Goal: Task Accomplishment & Management: Manage account settings

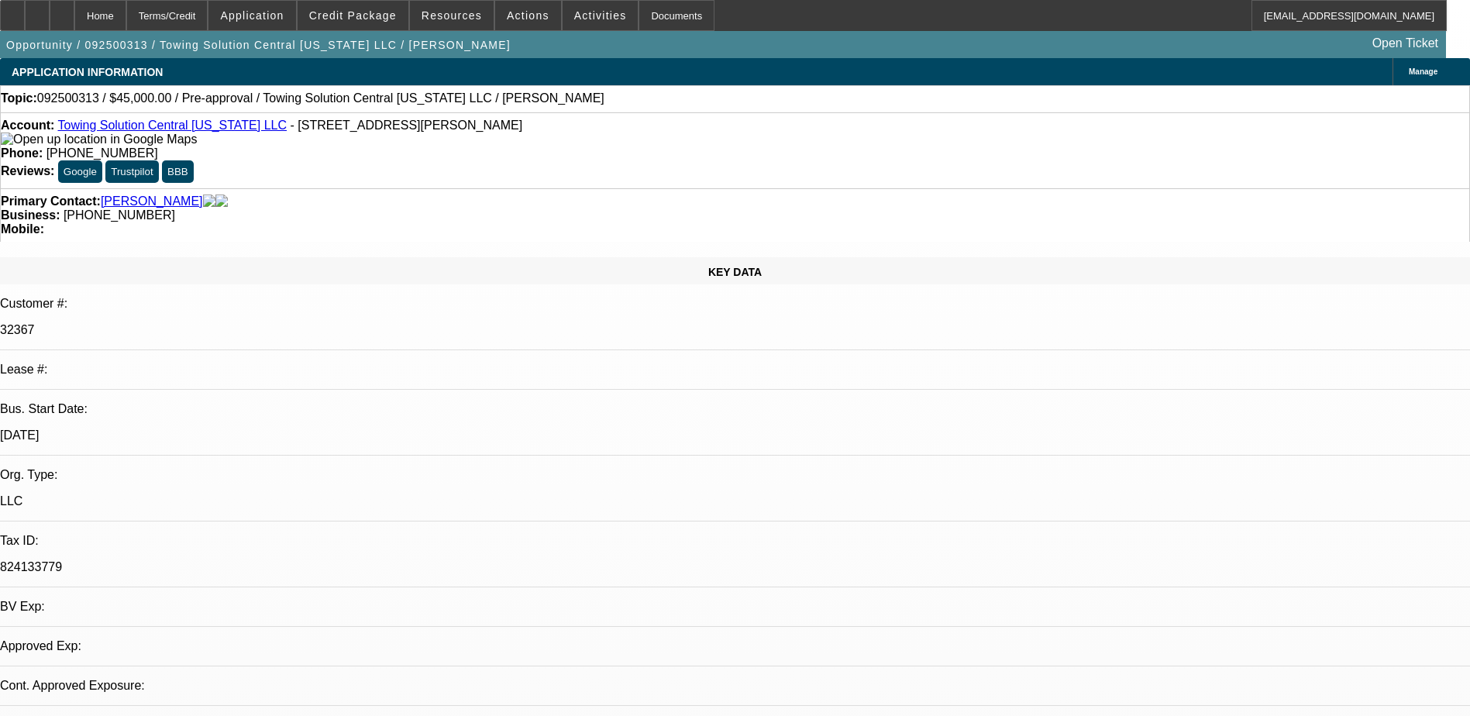
select select "0"
select select "2"
select select "0.1"
select select "1"
select select "2"
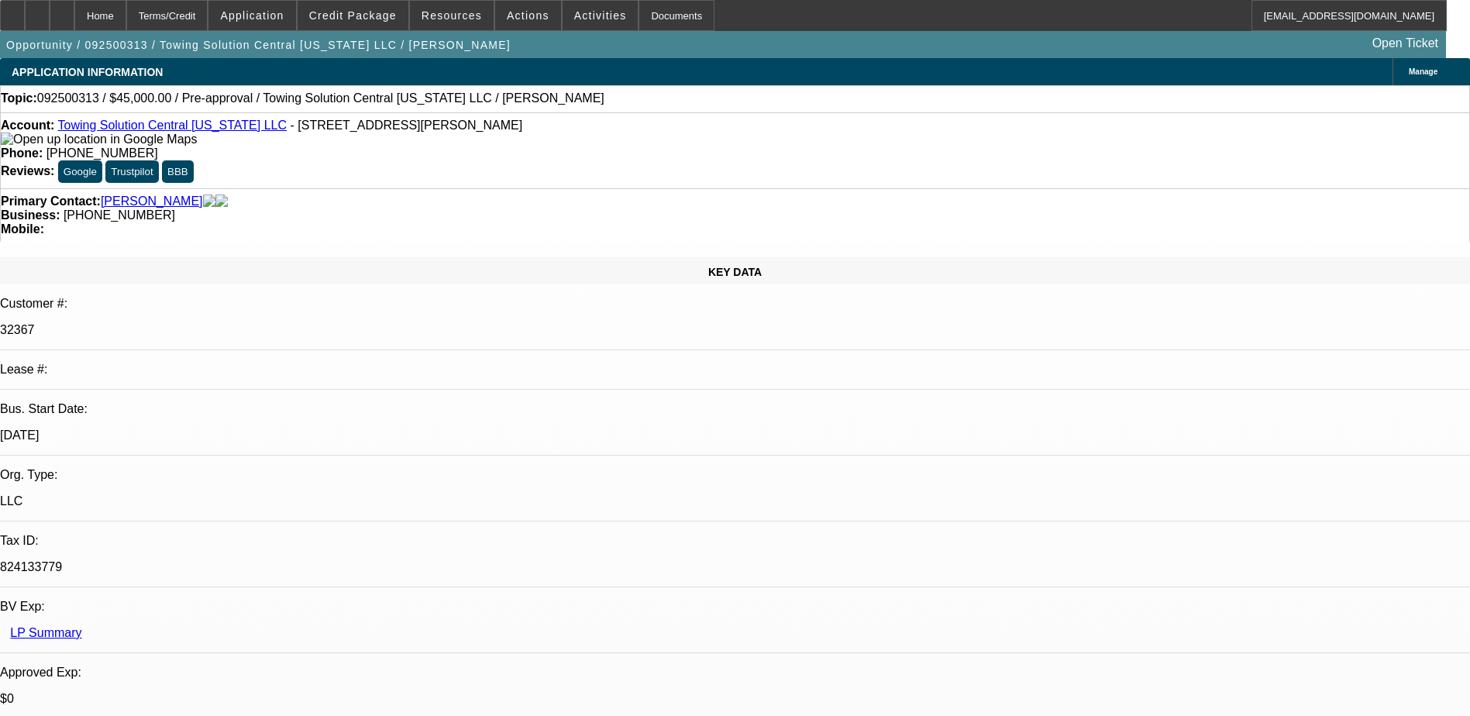
select select "4"
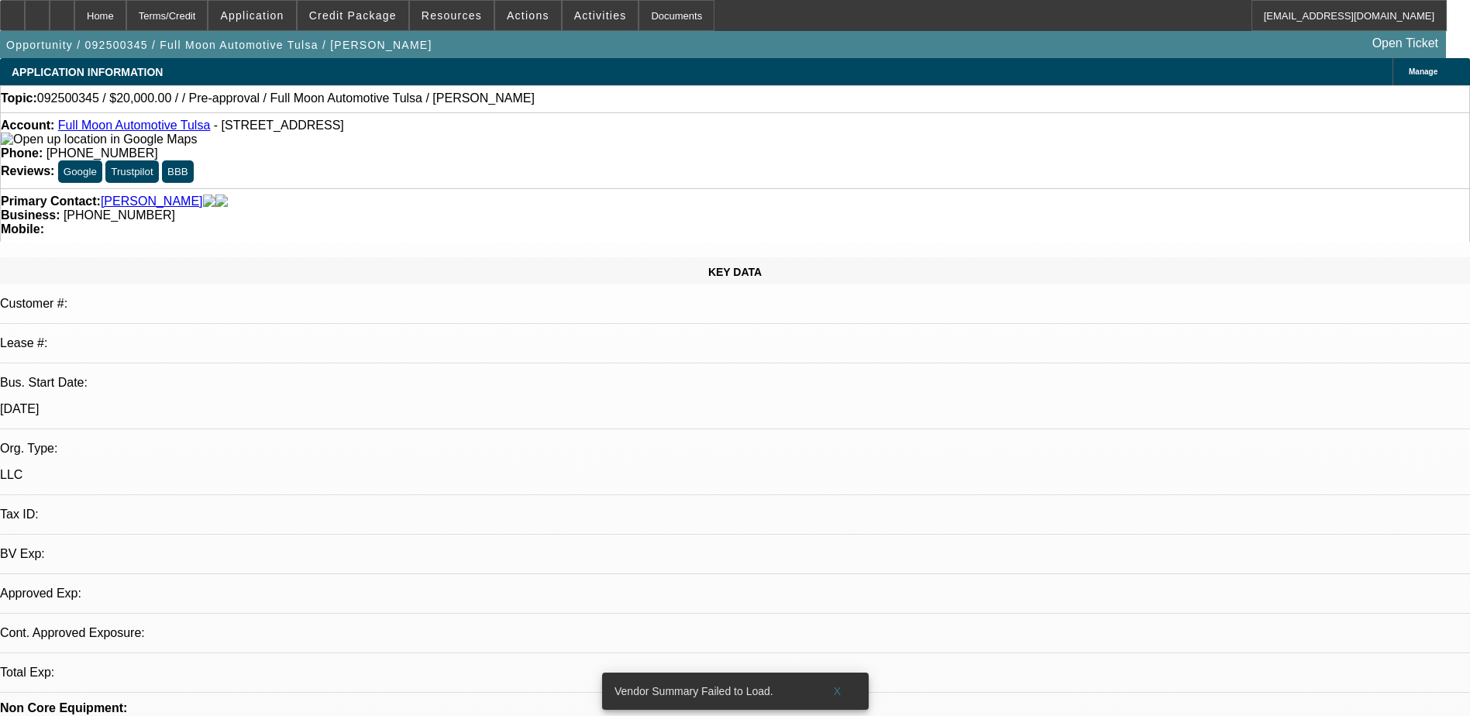
select select "0"
select select "2"
select select "0.1"
select select "4"
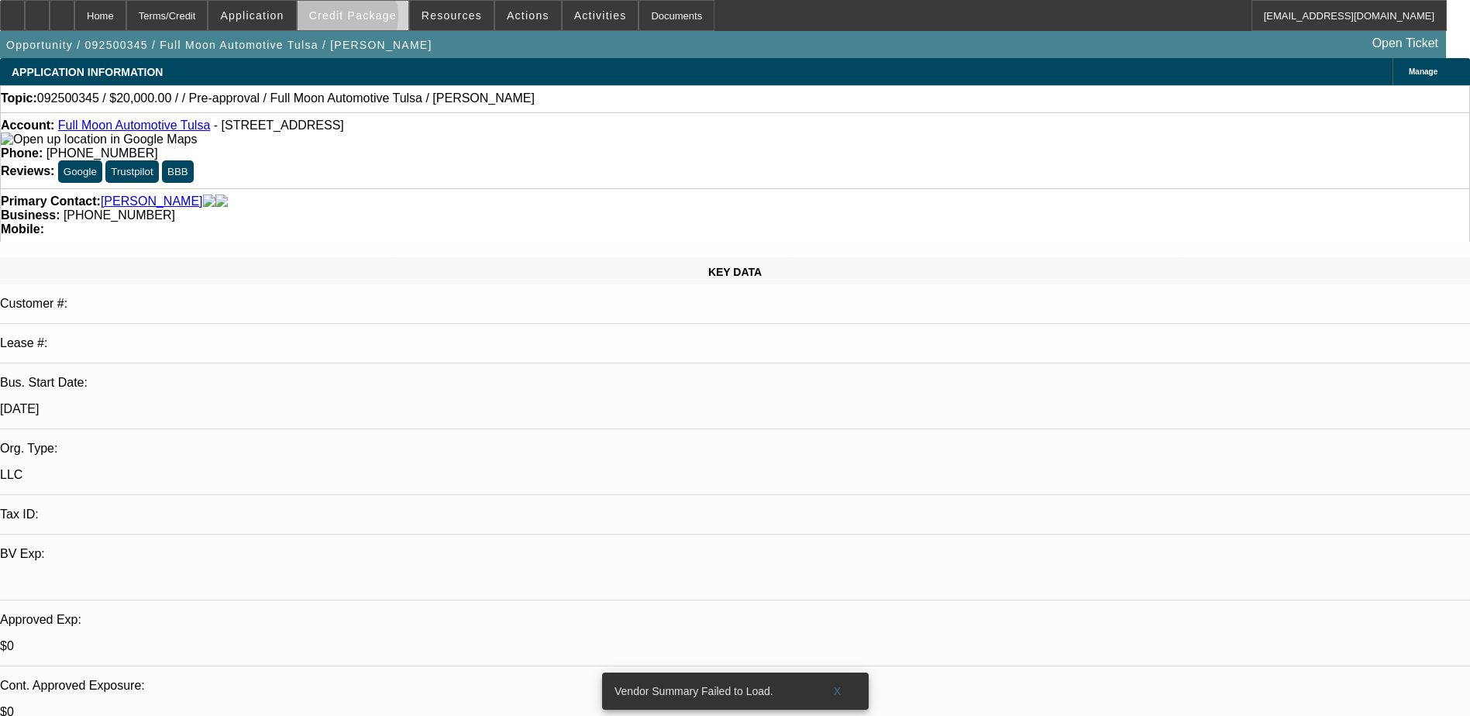
click at [371, 20] on span "Credit Package" at bounding box center [353, 15] width 88 height 12
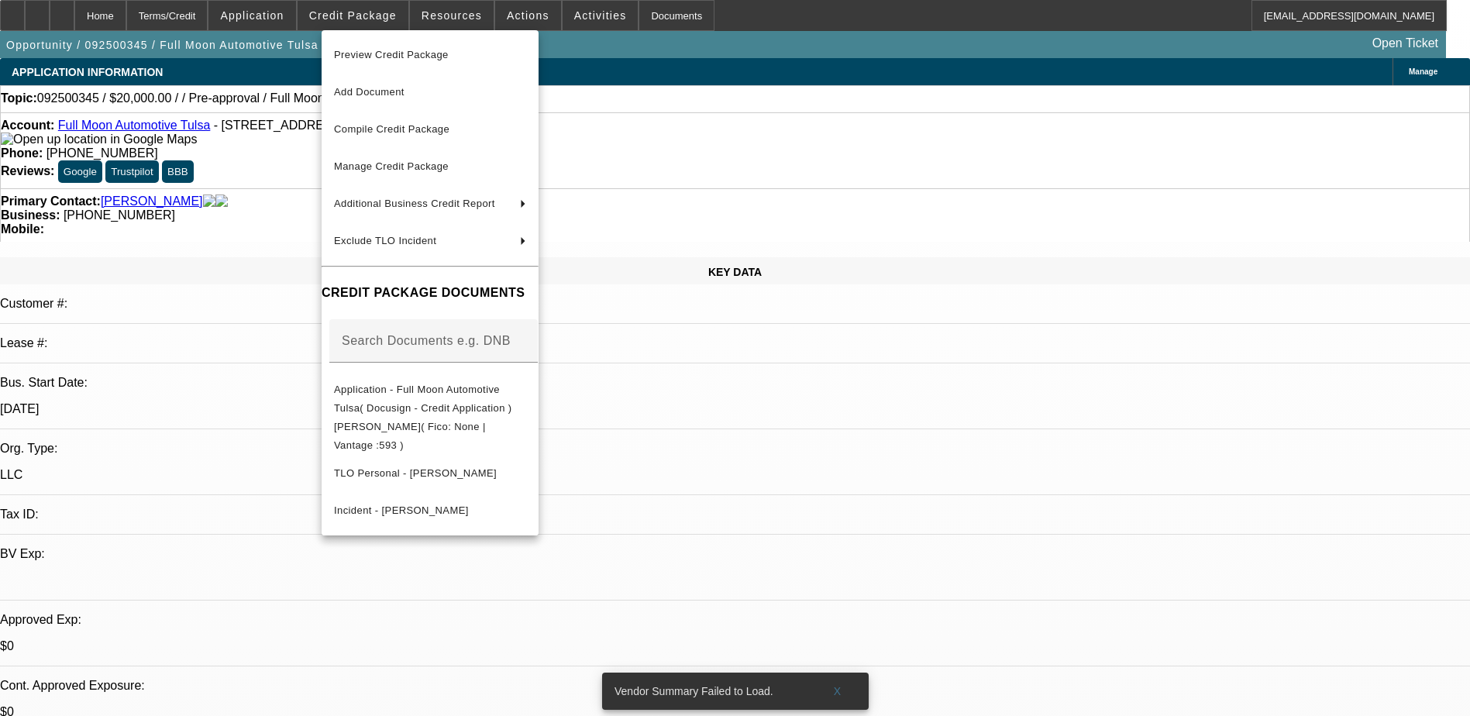
click at [371, 22] on div at bounding box center [735, 358] width 1470 height 716
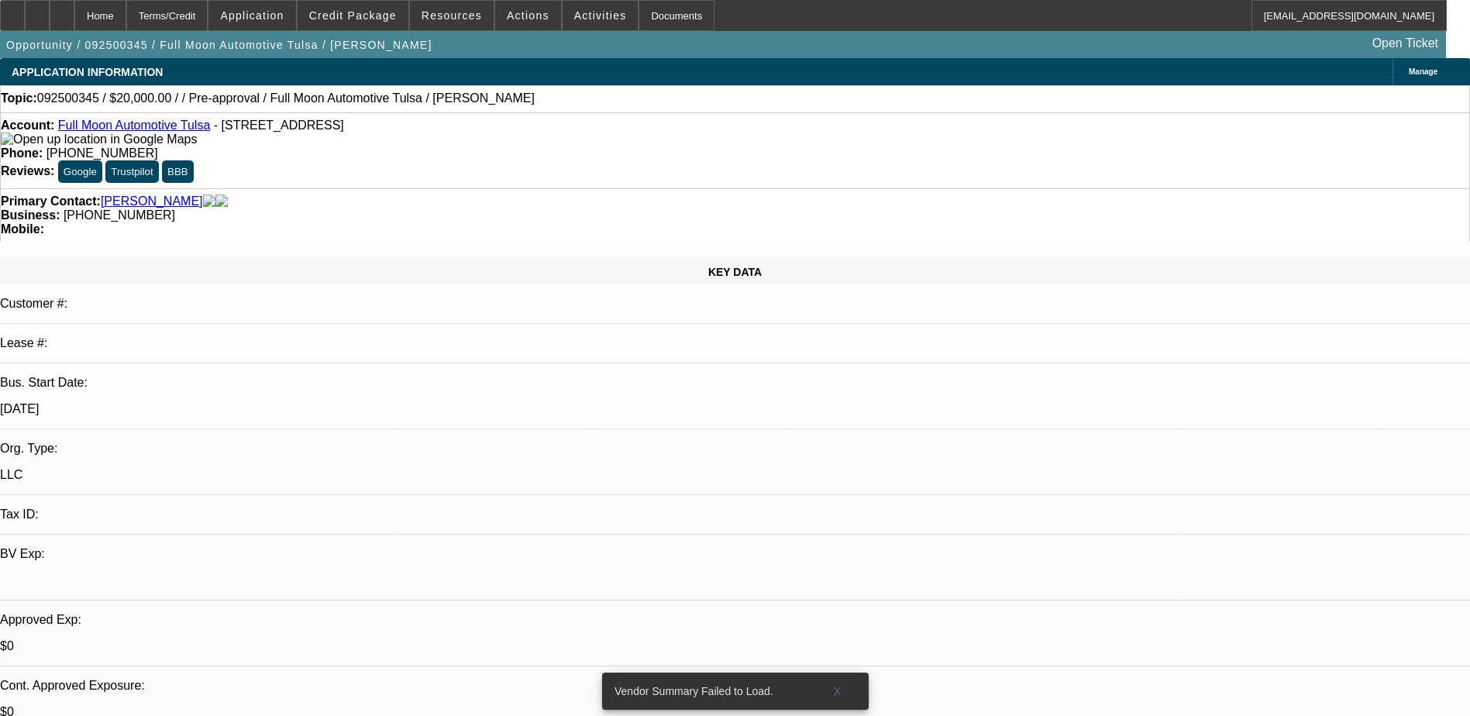
scroll to position [60, 0]
click at [129, 194] on link "Smith, Kody" at bounding box center [152, 201] width 102 height 14
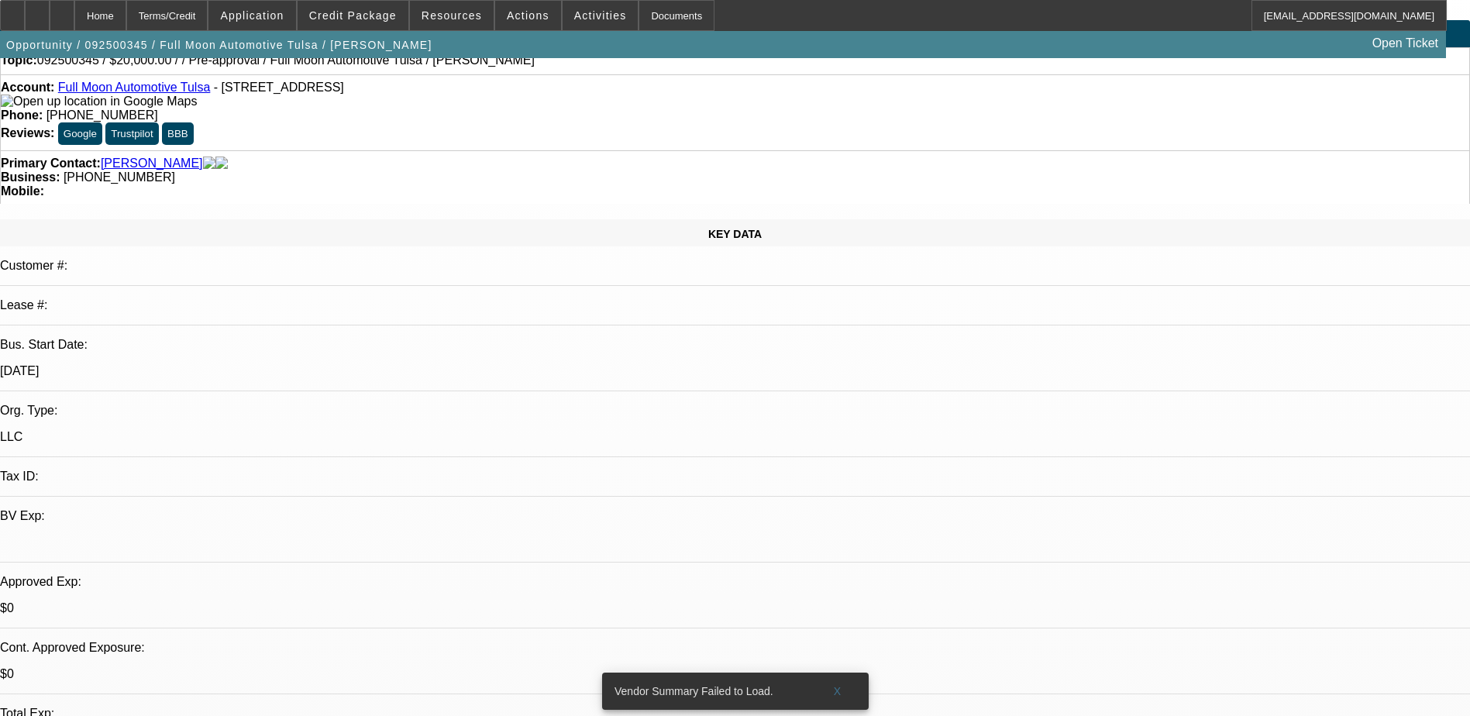
scroll to position [0, 0]
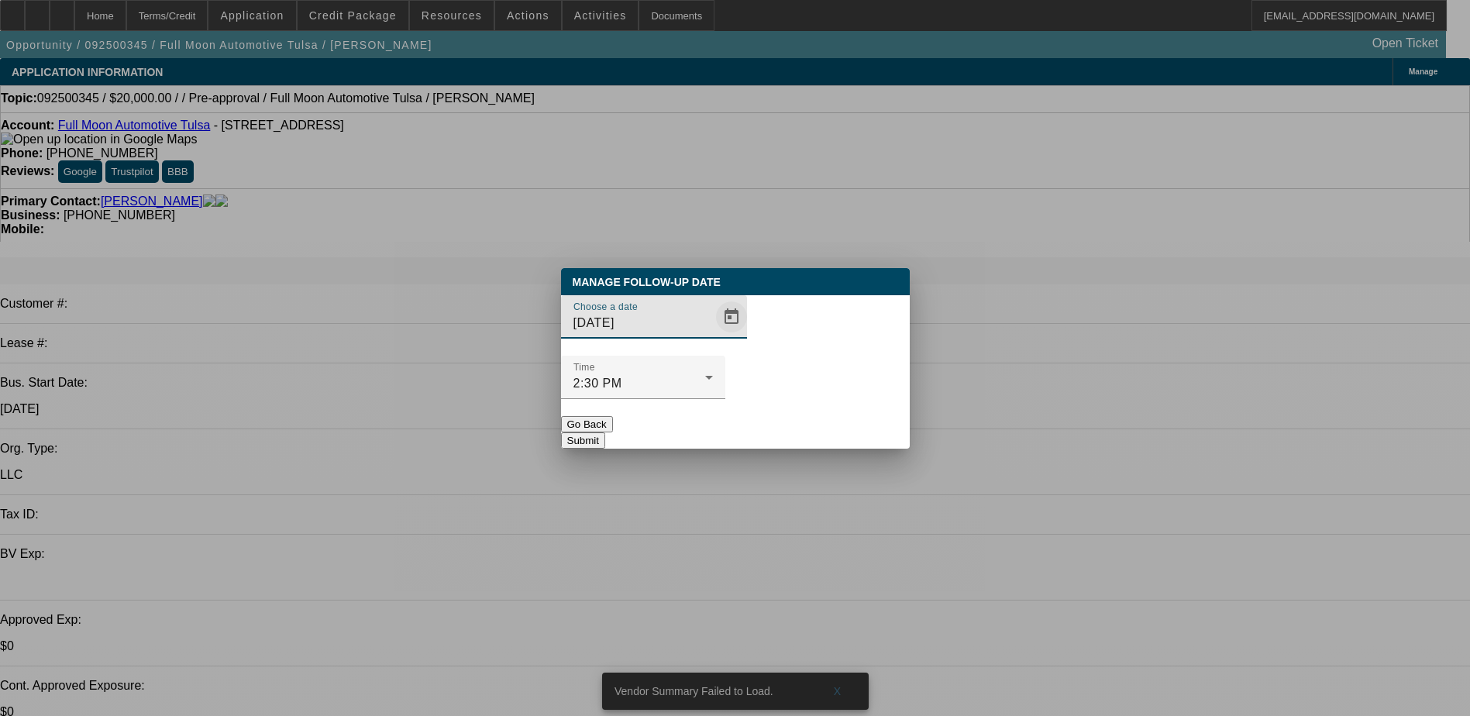
click at [713, 335] on span "Open calendar" at bounding box center [731, 316] width 37 height 37
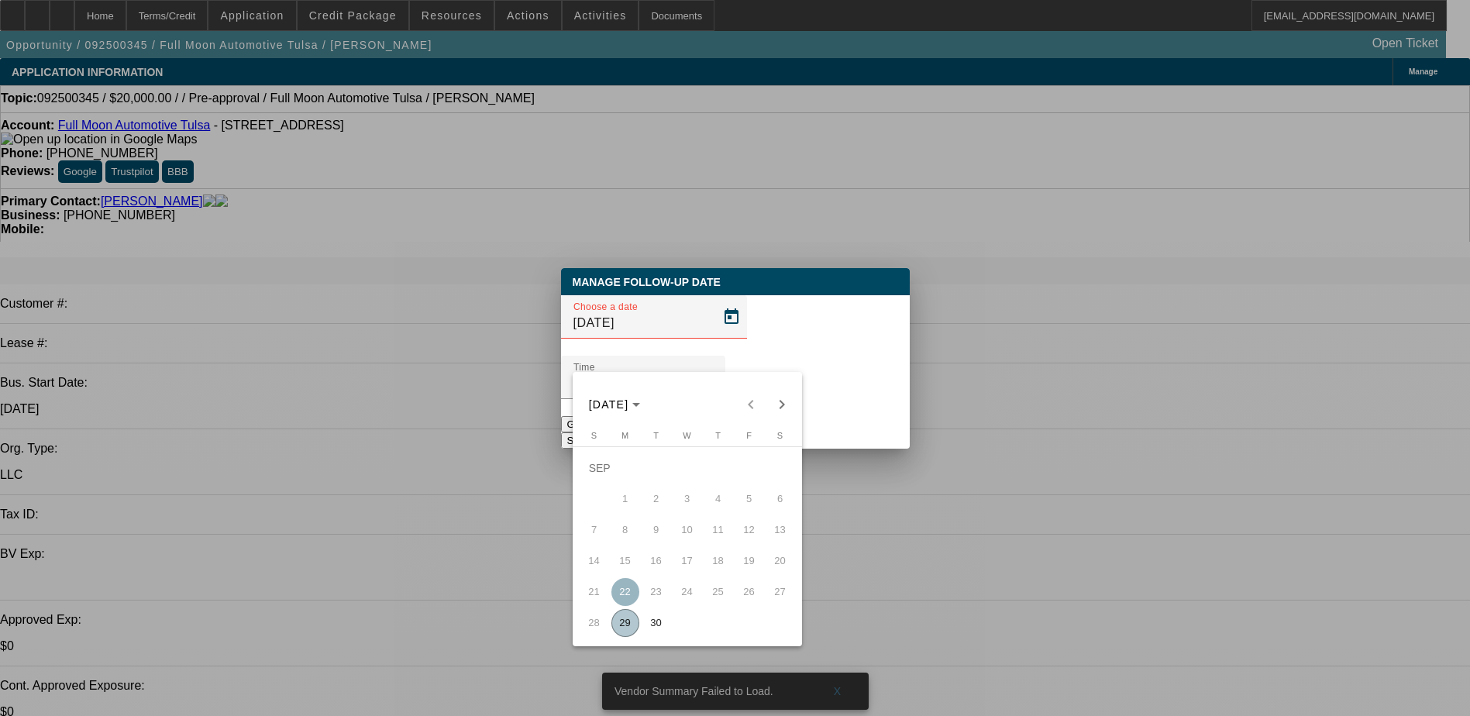
click at [650, 635] on span "30" at bounding box center [656, 623] width 28 height 28
type input "9/30/2025"
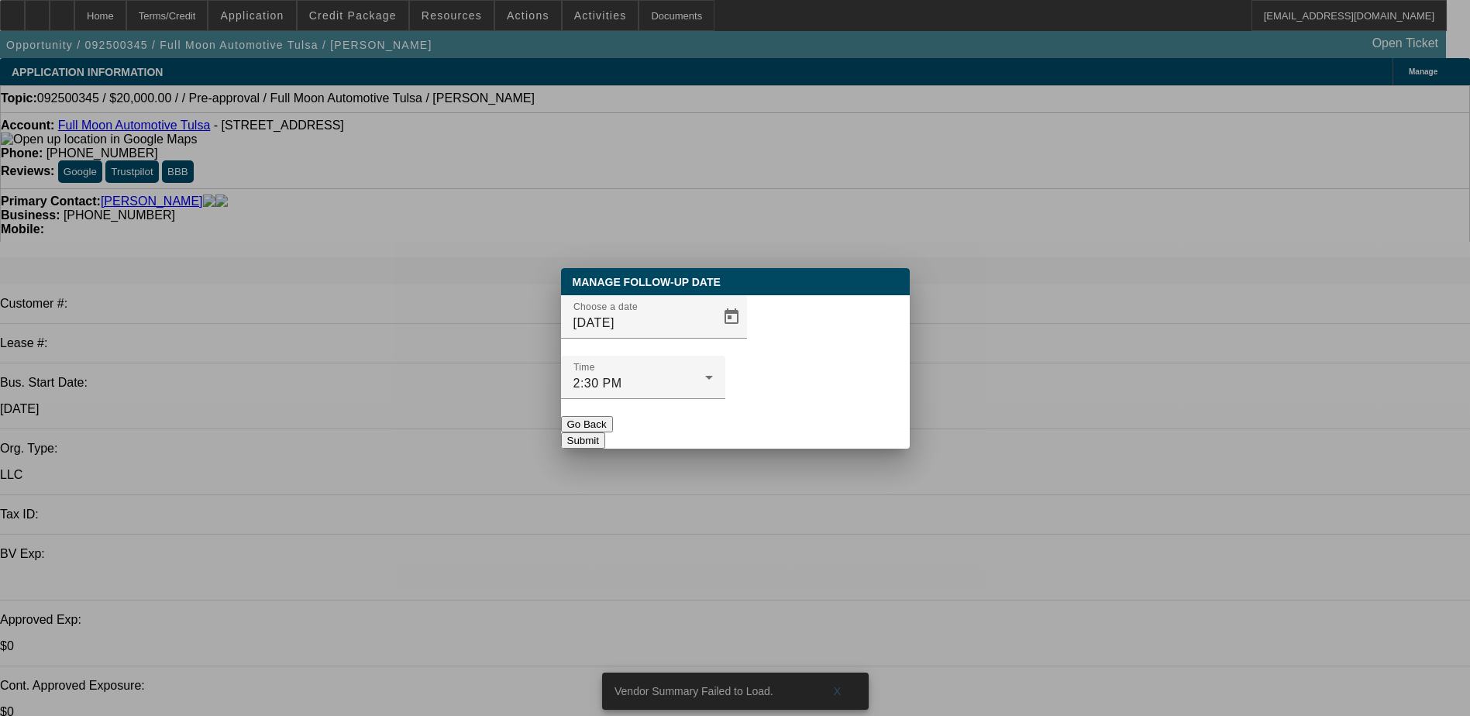
click at [605, 432] on button "Submit" at bounding box center [583, 440] width 44 height 16
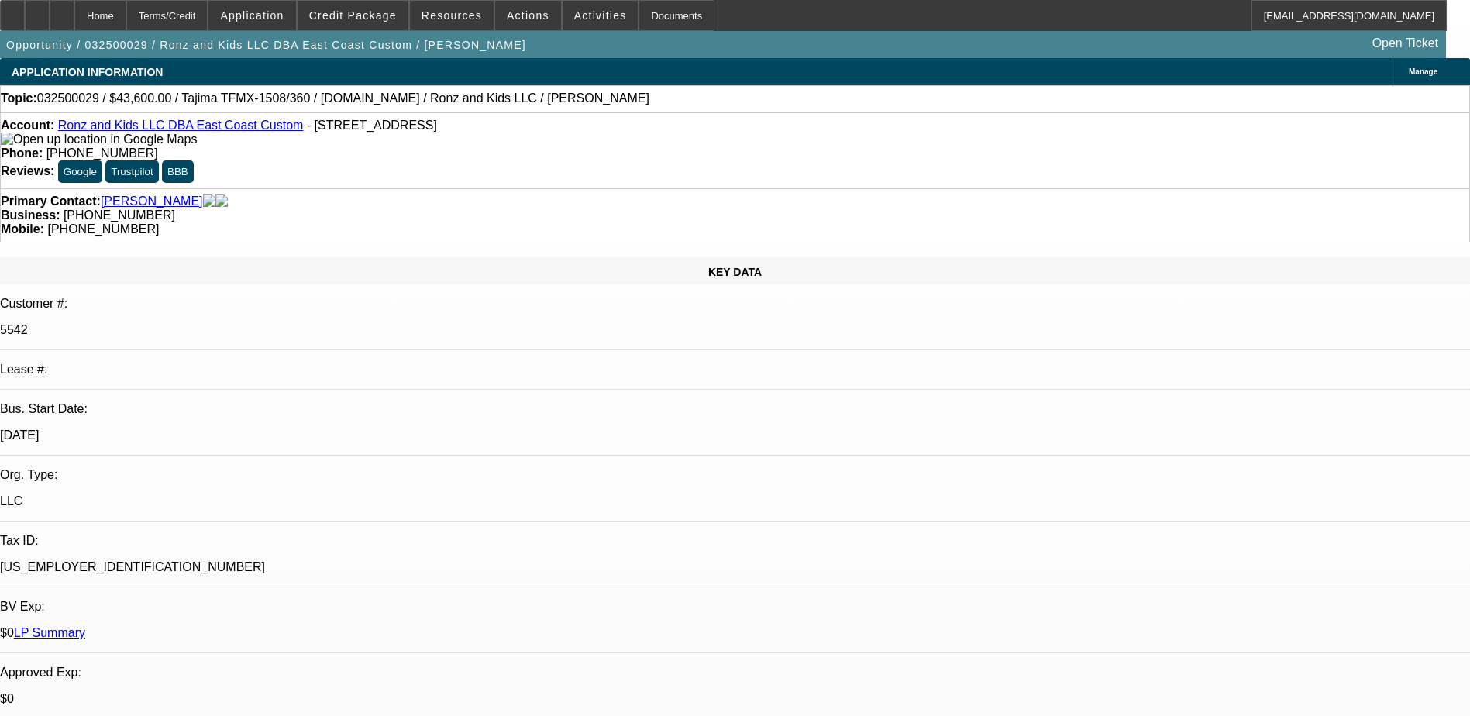
select select "0"
select select "2"
select select "0"
select select "2"
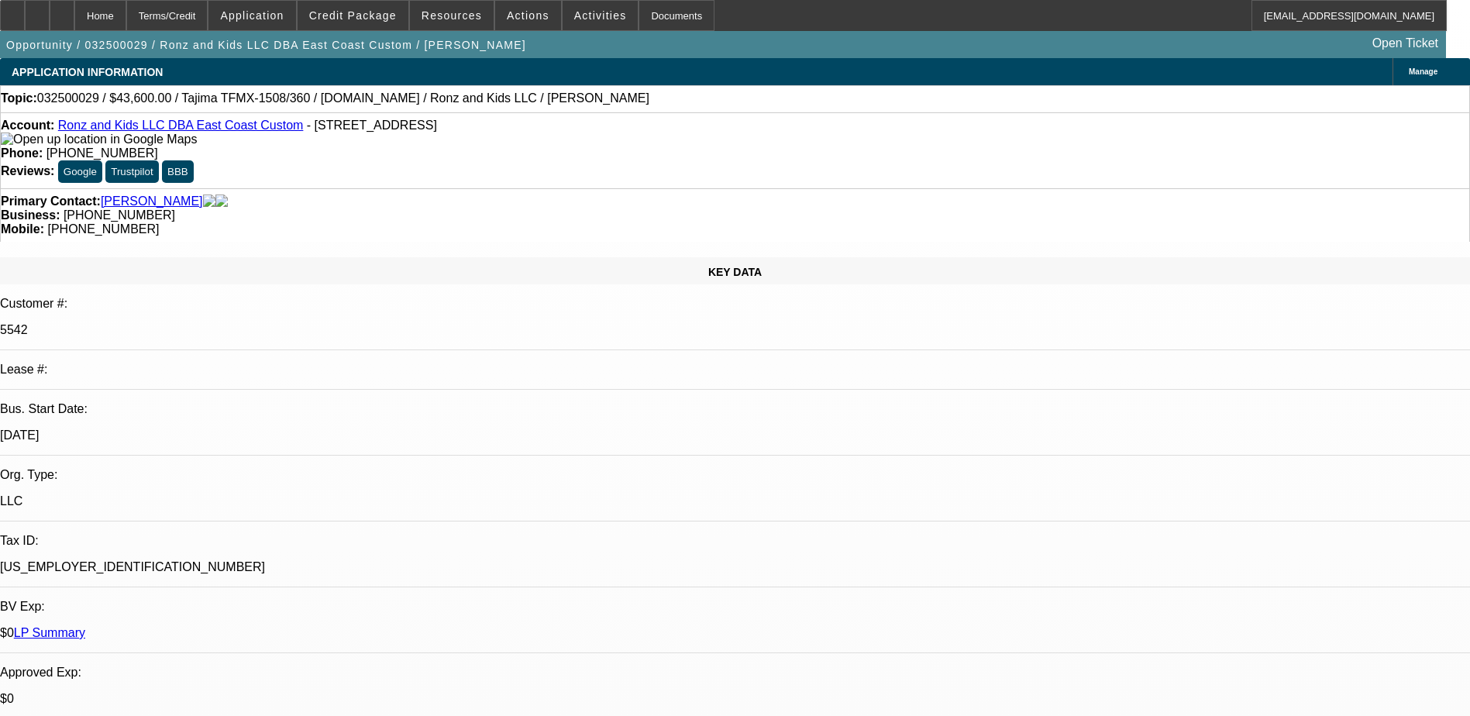
select select "0"
select select "2"
select select "0"
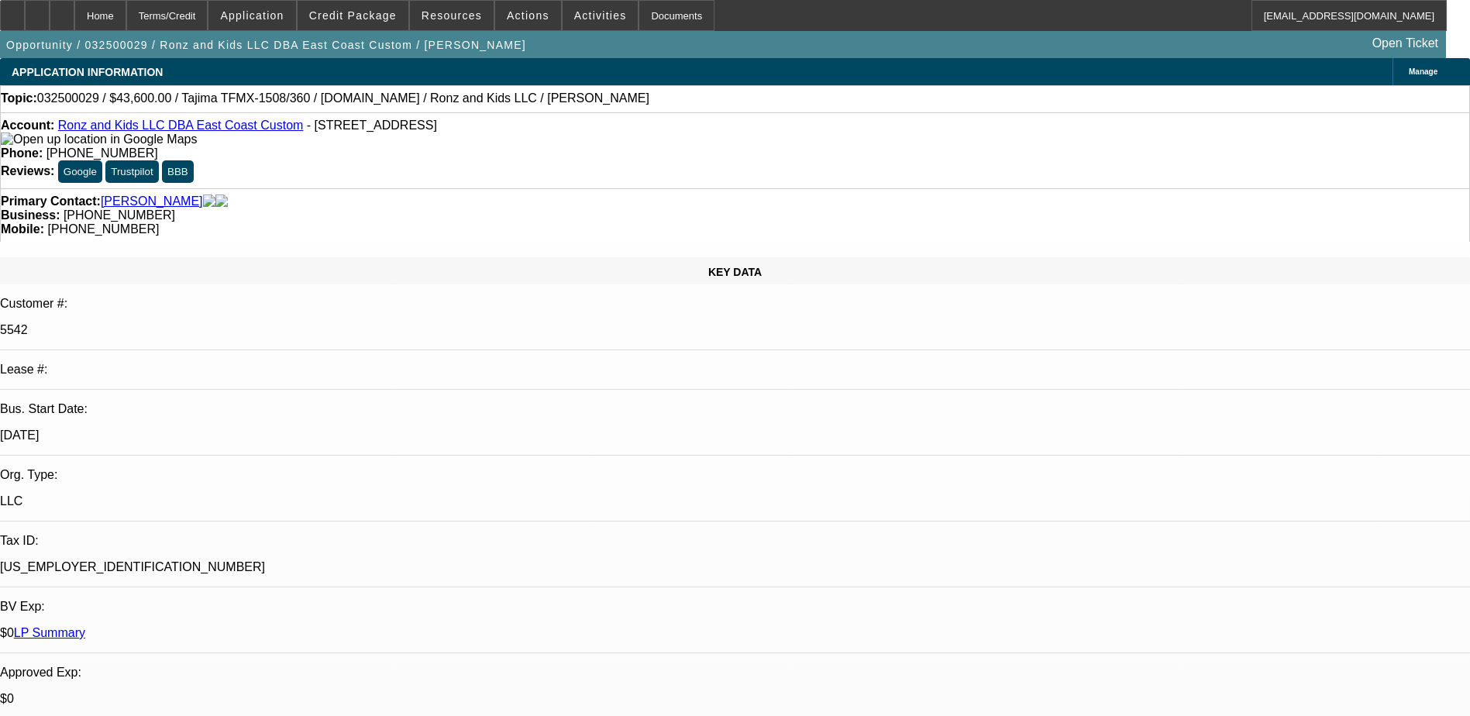
select select "2"
select select "0"
select select "1"
select select "2"
select select "6"
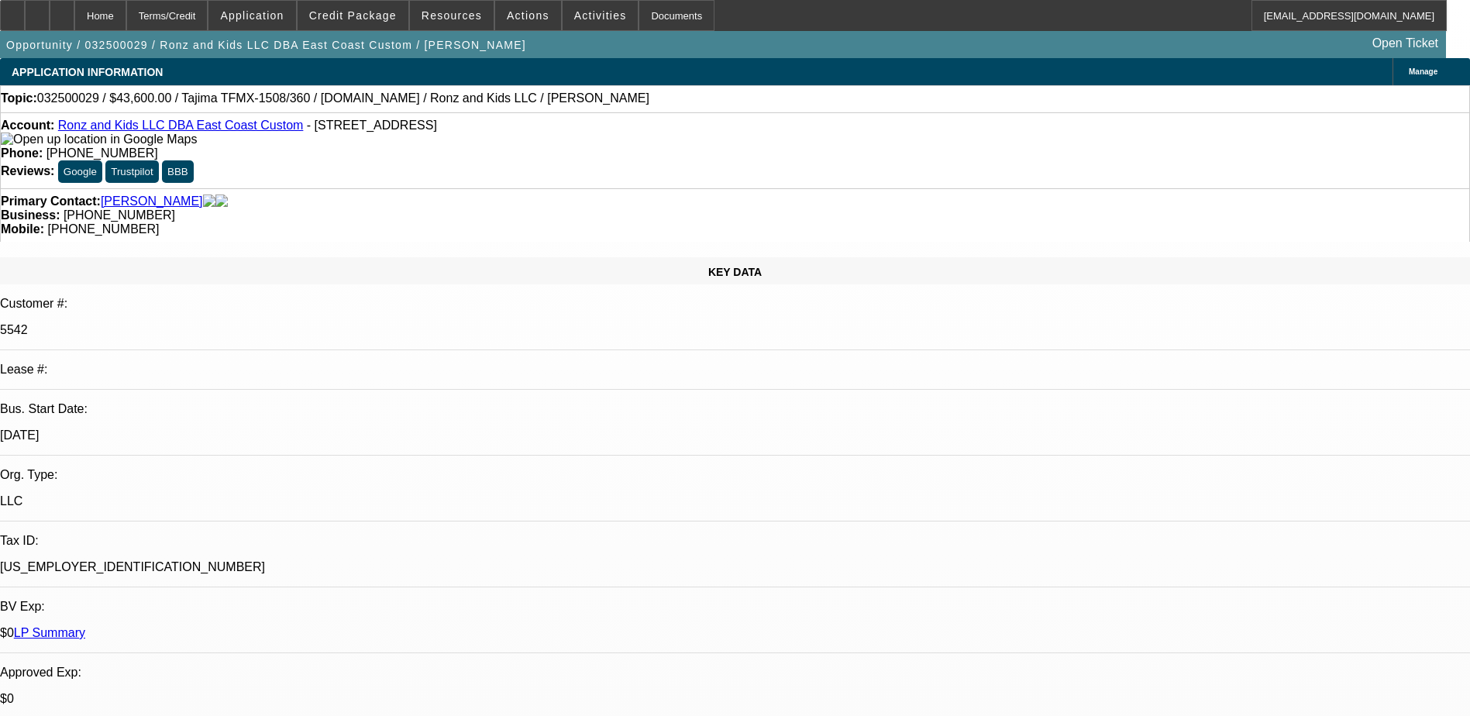
select select "1"
select select "2"
select select "6"
select select "1"
select select "2"
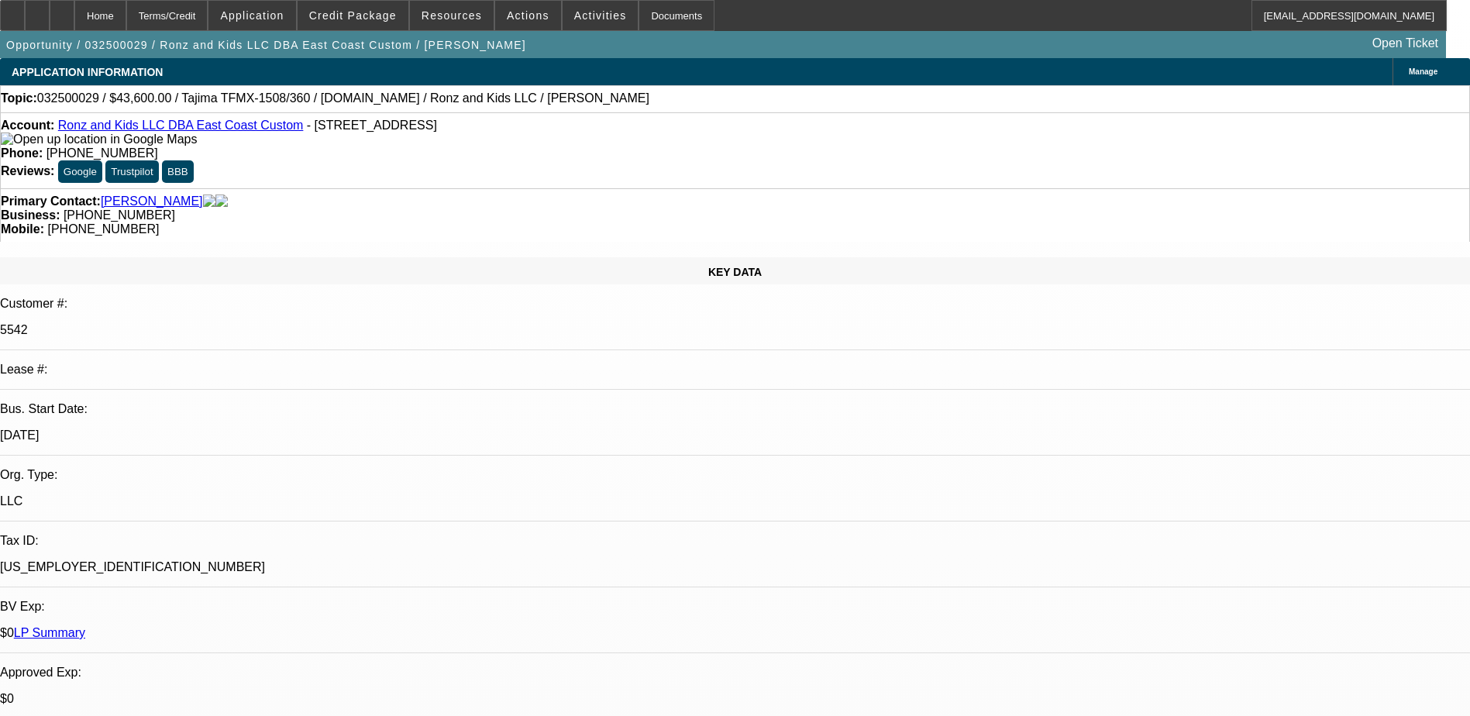
select select "6"
select select "1"
select select "2"
select select "6"
click at [126, 194] on link "Tasca, Mark" at bounding box center [152, 201] width 102 height 14
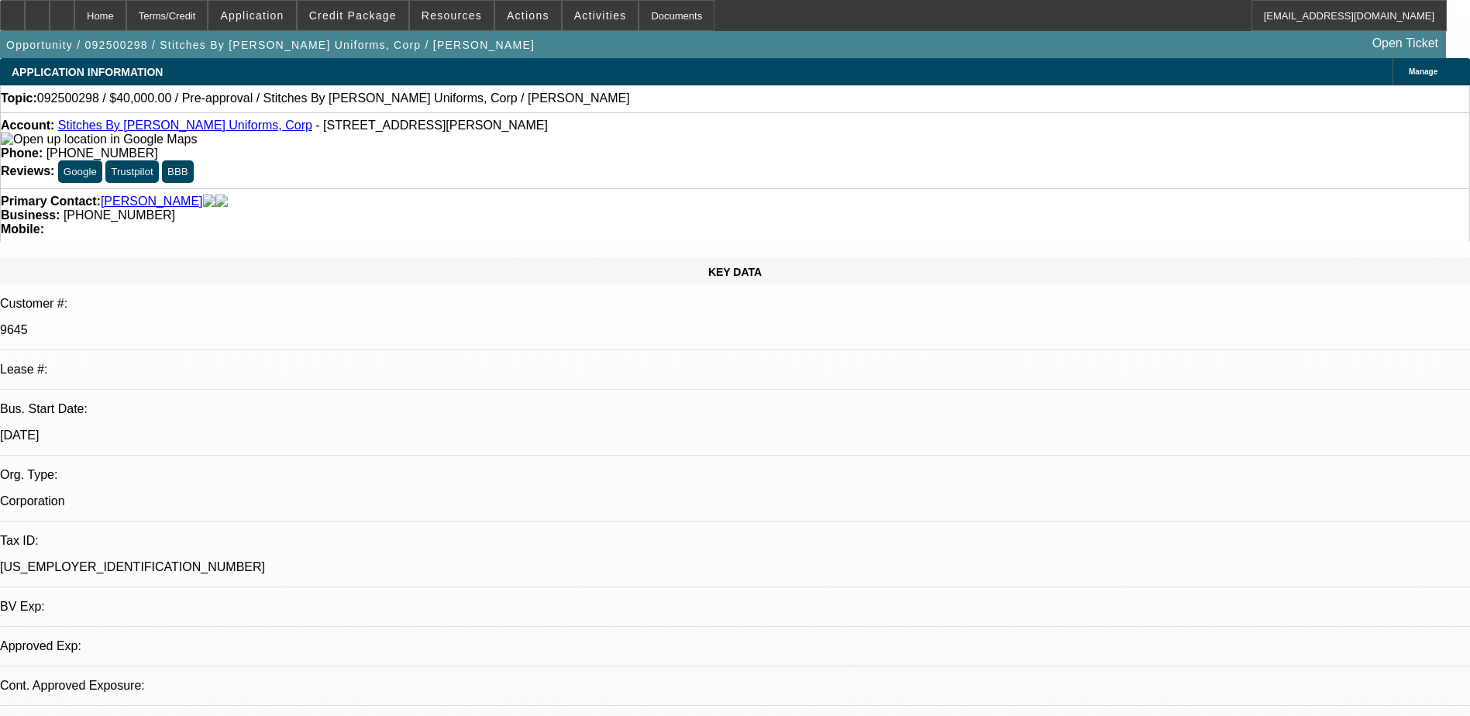
select select "0"
select select "2"
select select "0.1"
select select "1"
select select "2"
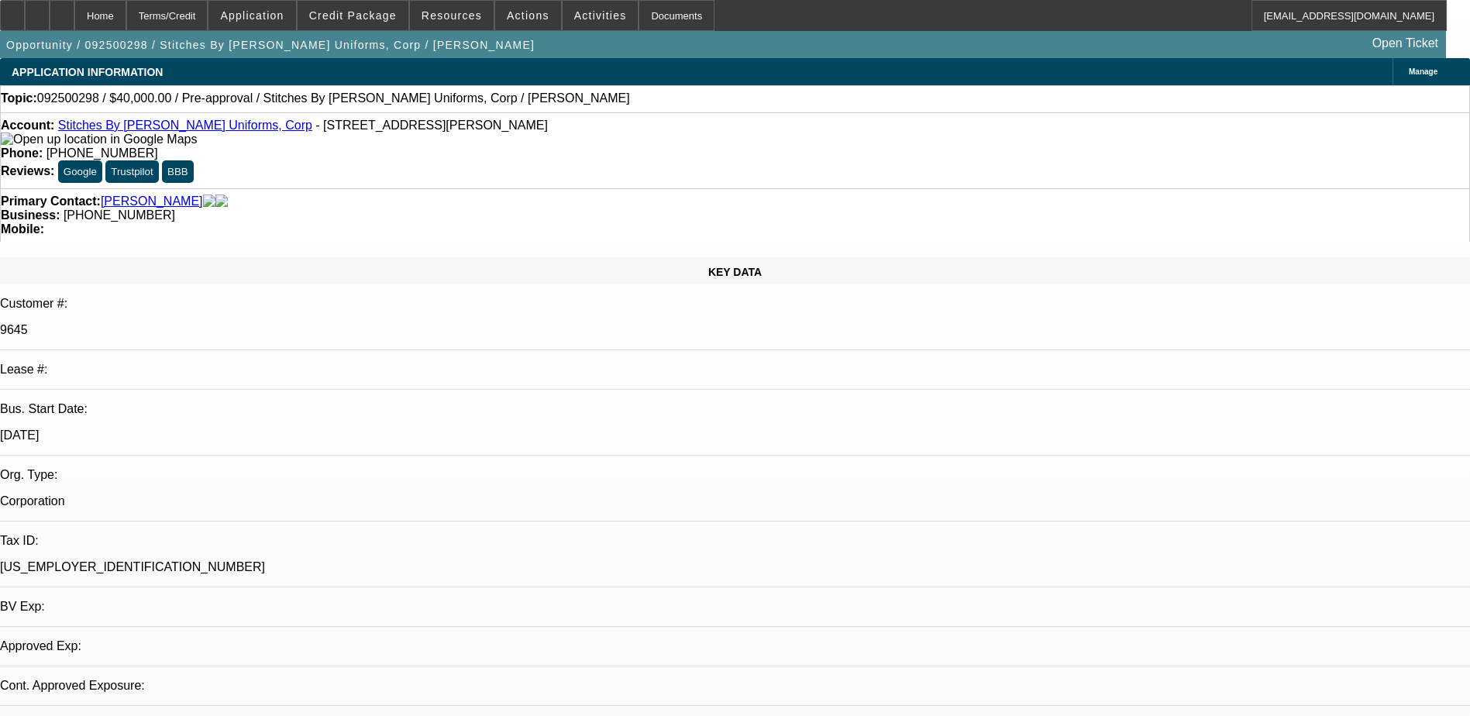
select select "4"
click at [143, 194] on link "Cinalli, Walter" at bounding box center [152, 201] width 102 height 14
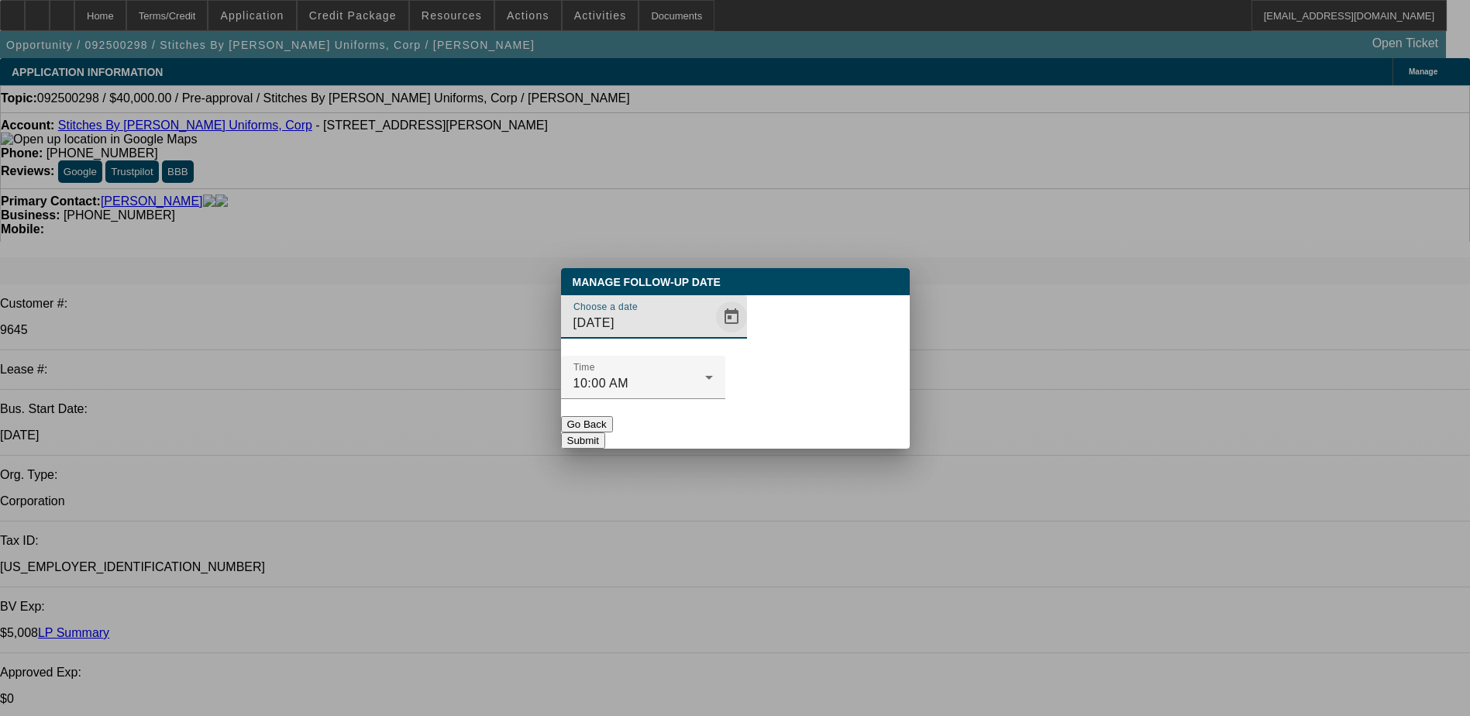
click at [713, 335] on span "Open calendar" at bounding box center [731, 316] width 37 height 37
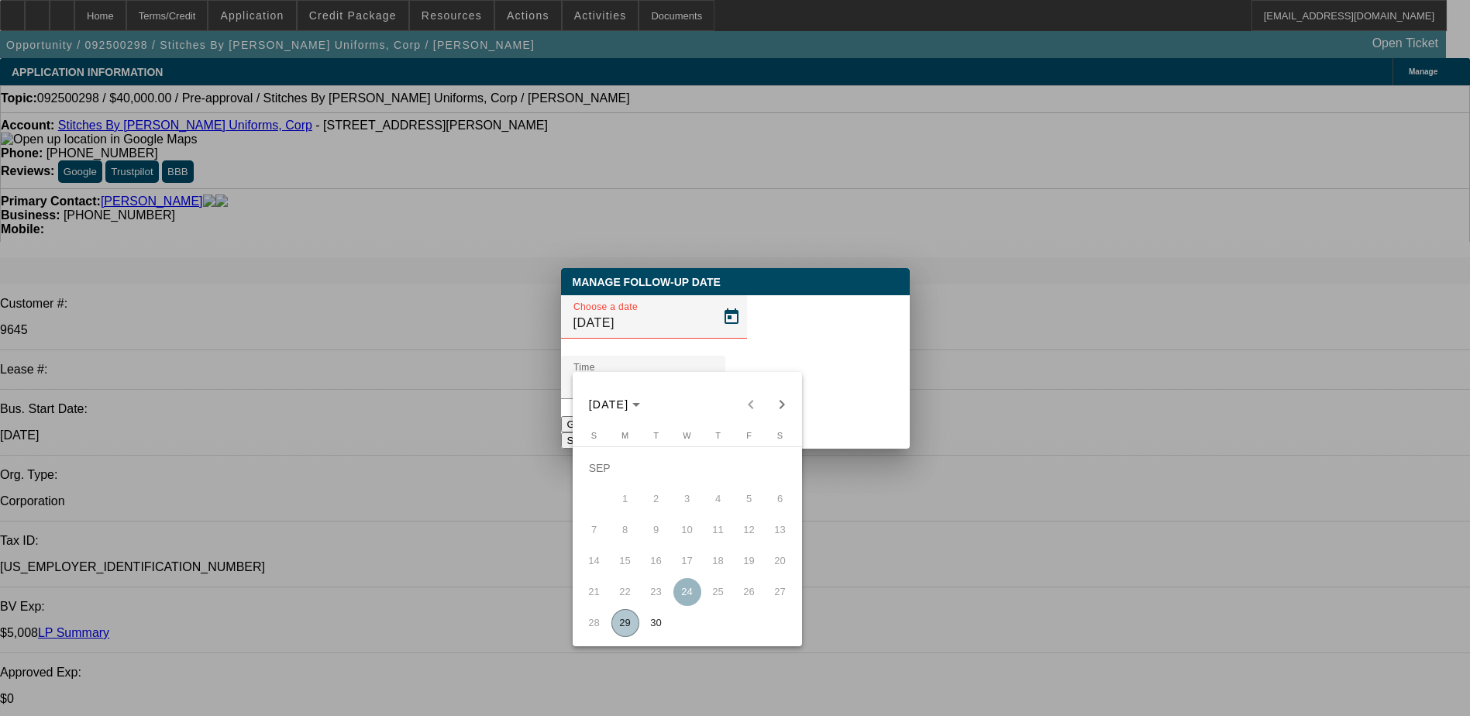
drag, startPoint x: 659, startPoint y: 630, endPoint x: 673, endPoint y: 566, distance: 64.9
click at [659, 625] on span "30" at bounding box center [656, 623] width 28 height 28
type input "9/30/2025"
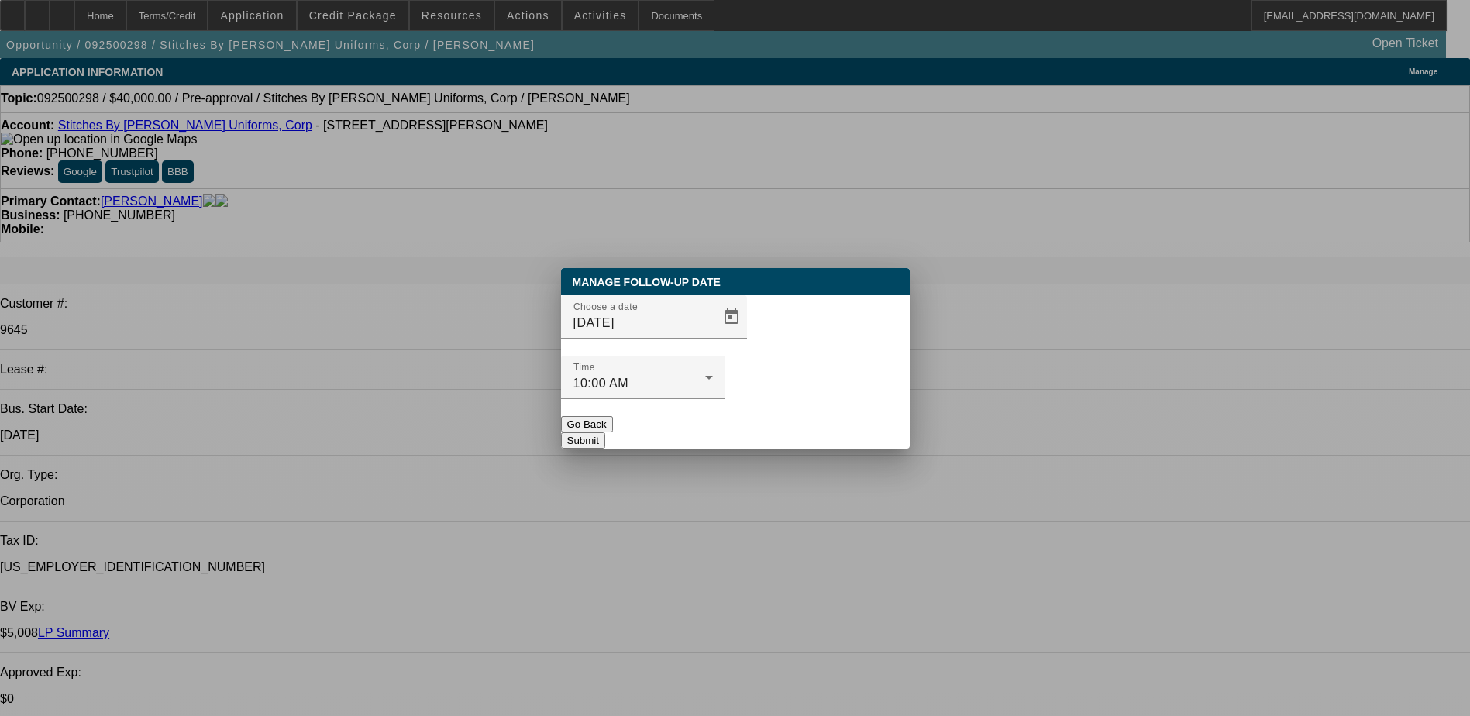
click at [605, 432] on button "Submit" at bounding box center [583, 440] width 44 height 16
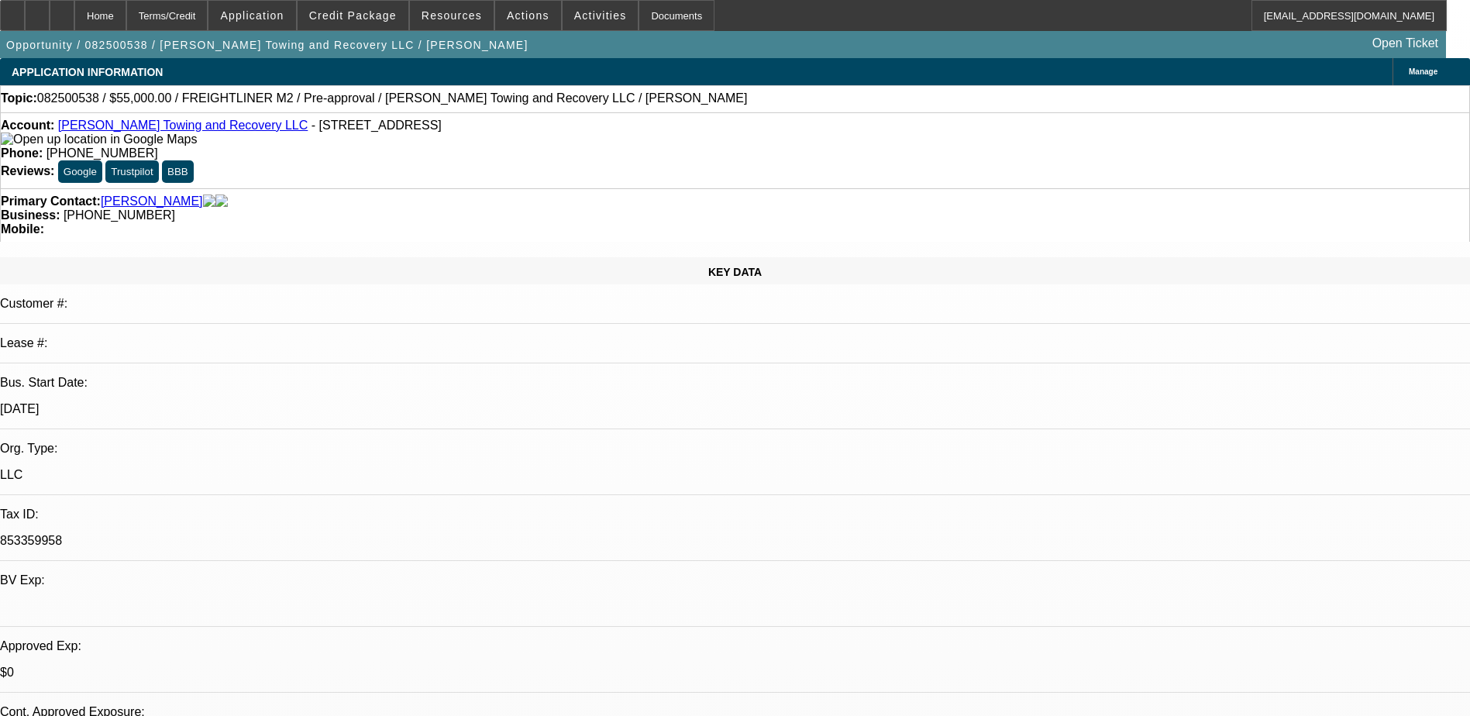
select select "0"
select select "2"
select select "0.1"
select select "0"
select select "2"
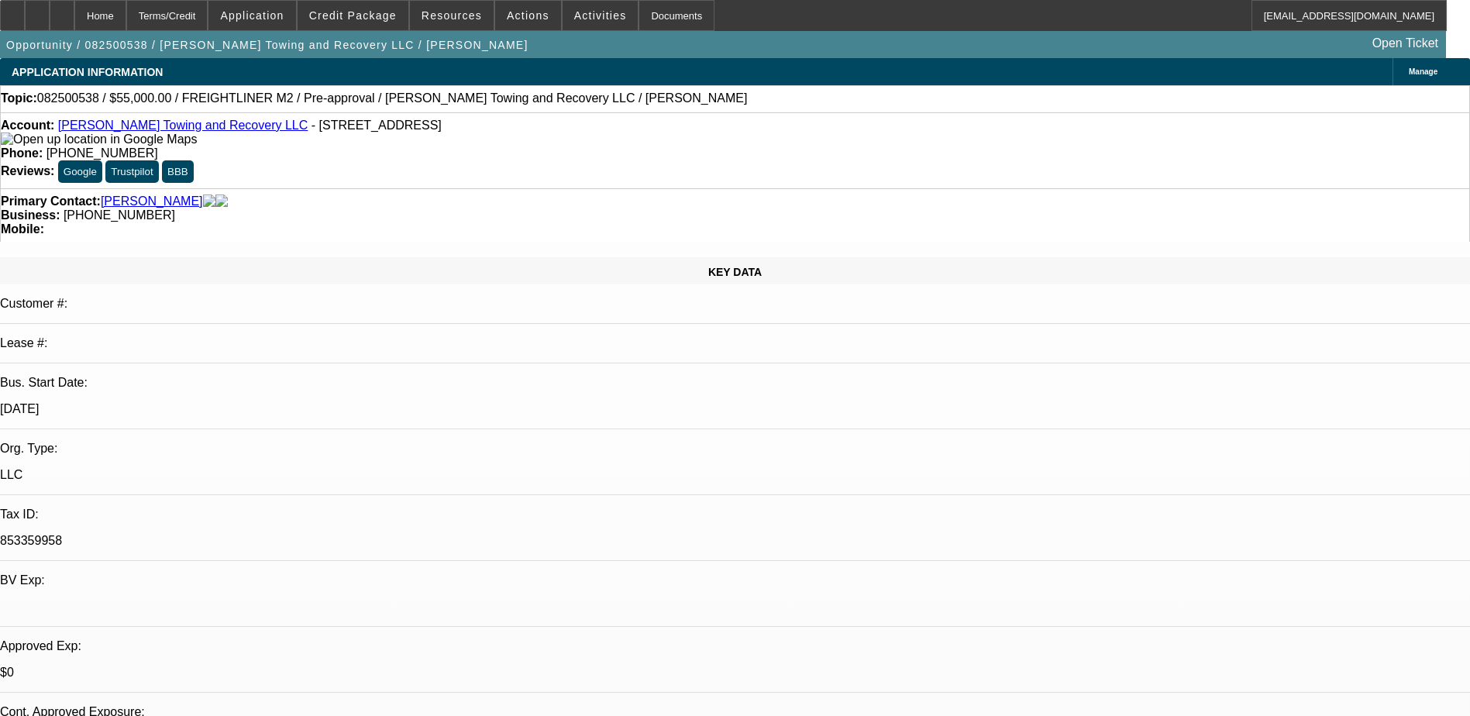
select select "0.1"
select select "0"
select select "2"
select select "0.1"
select select "1"
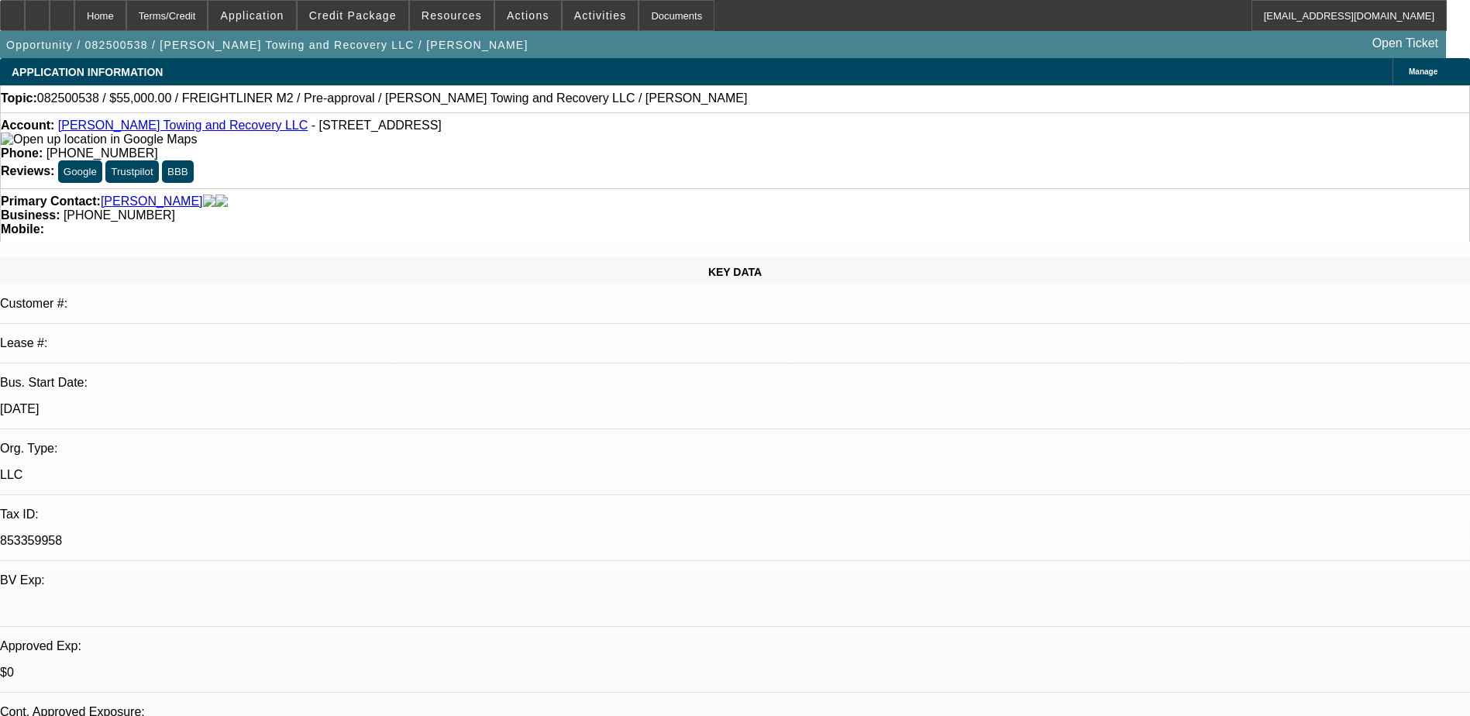
select select "2"
select select "4"
select select "1"
select select "2"
select select "4"
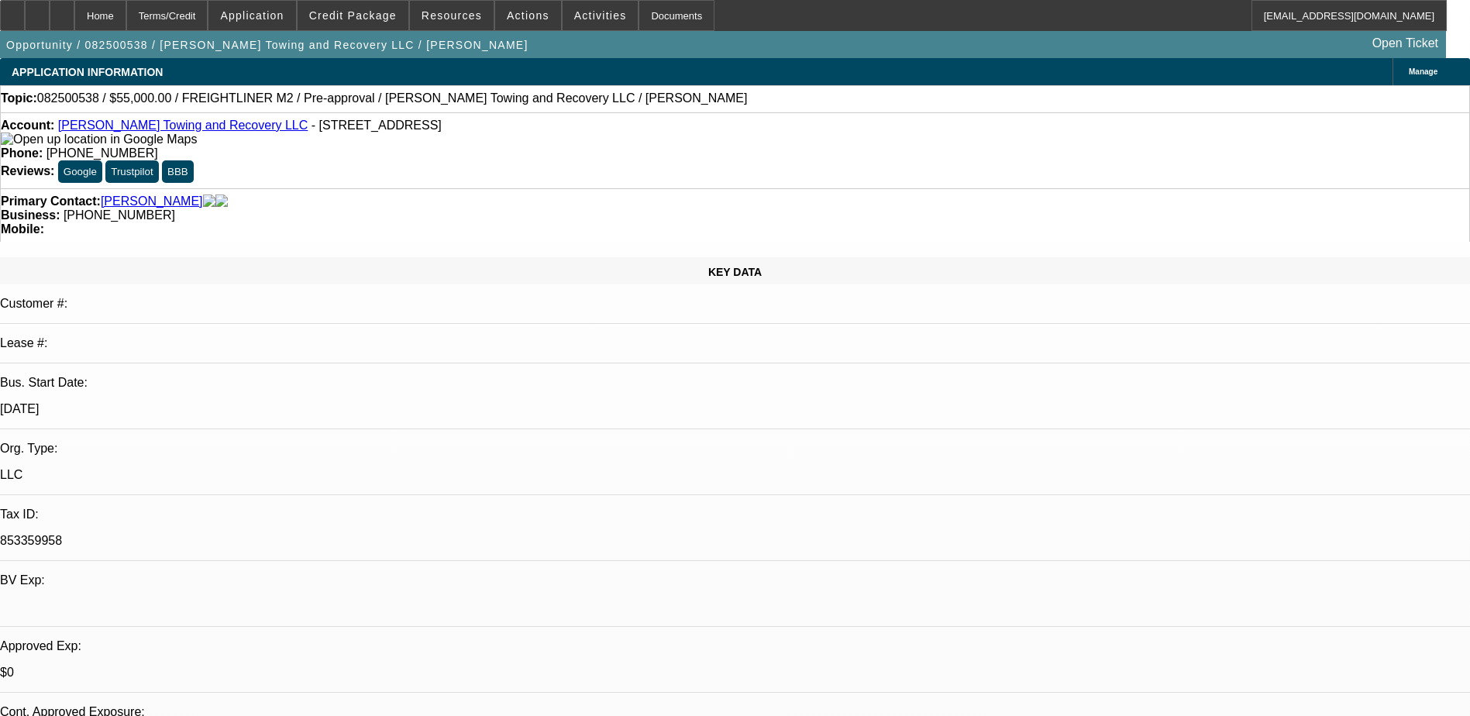
select select "1"
select select "2"
select select "4"
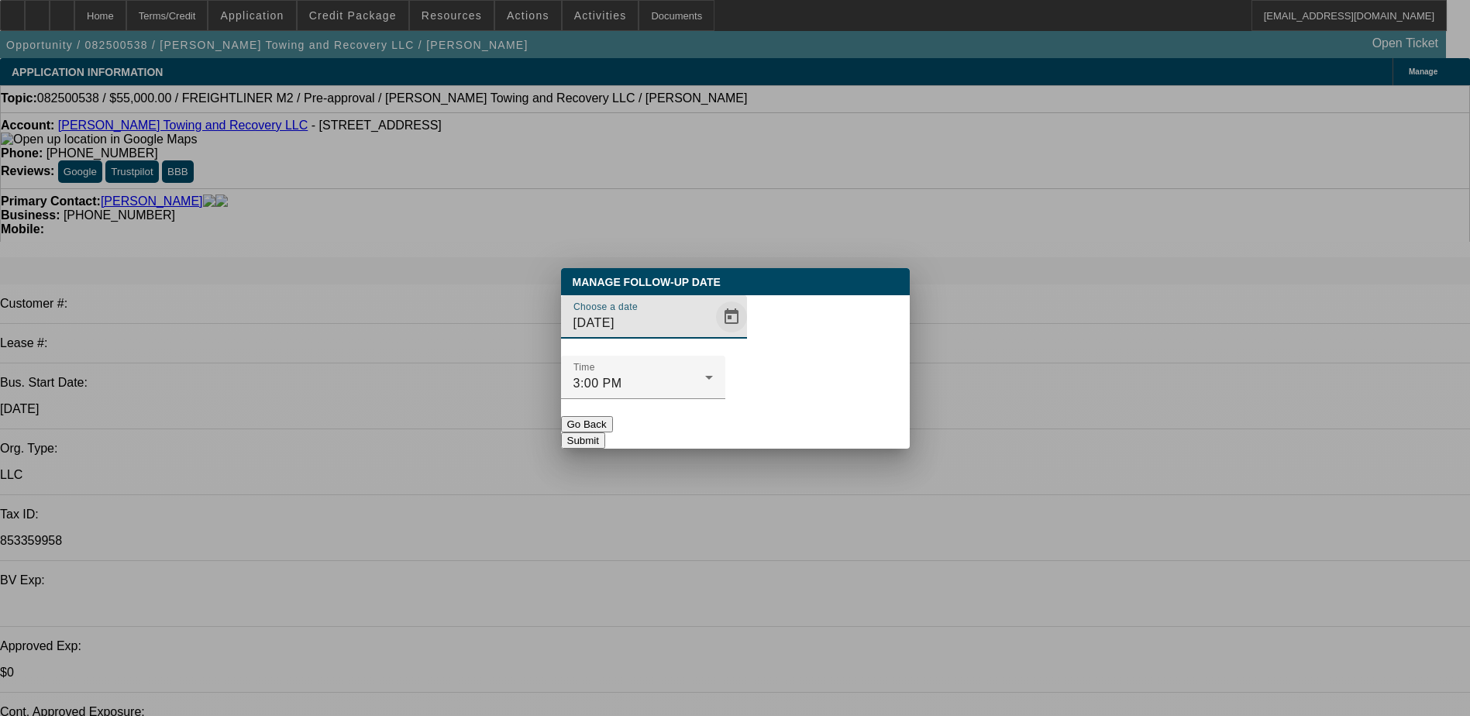
click at [713, 335] on span "Open calendar" at bounding box center [731, 316] width 37 height 37
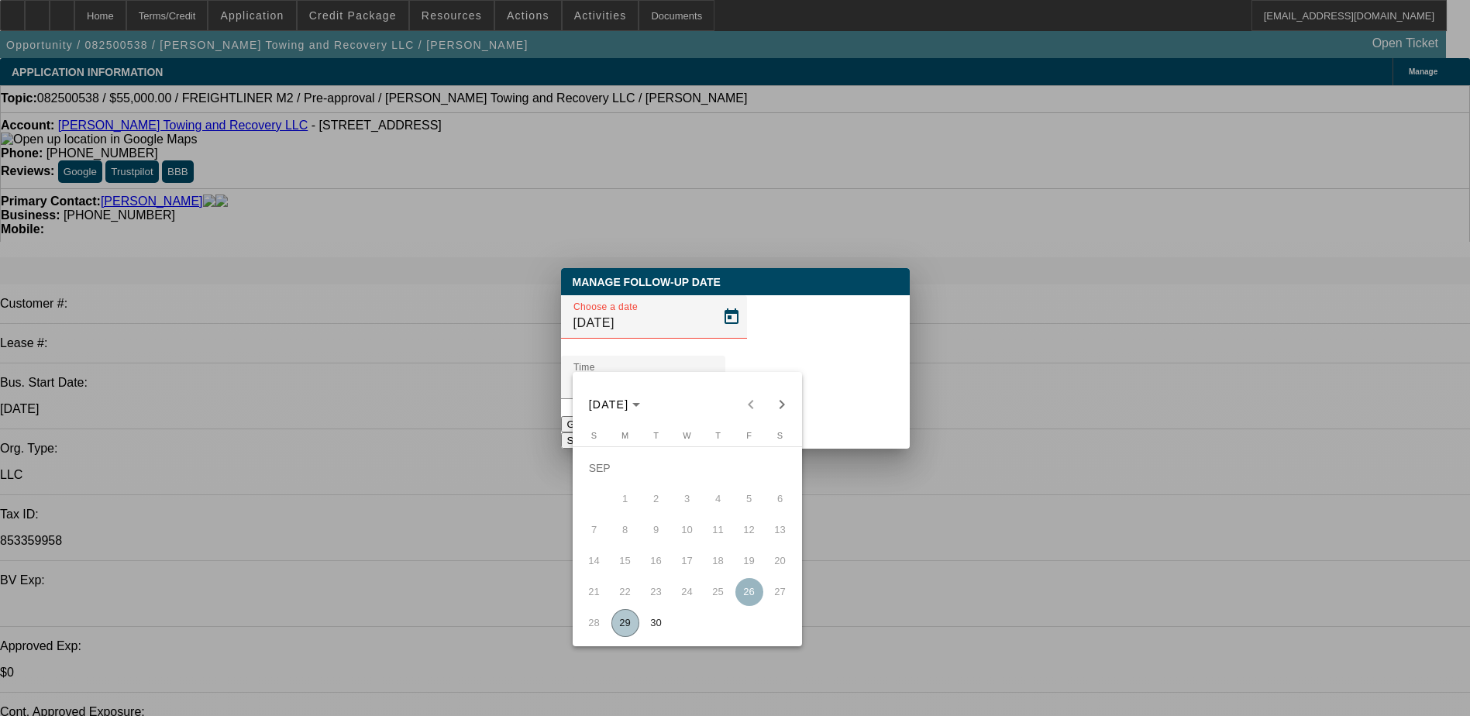
drag, startPoint x: 653, startPoint y: 620, endPoint x: 670, endPoint y: 570, distance: 52.4
click at [655, 617] on span "30" at bounding box center [656, 623] width 28 height 28
type input "9/30/2025"
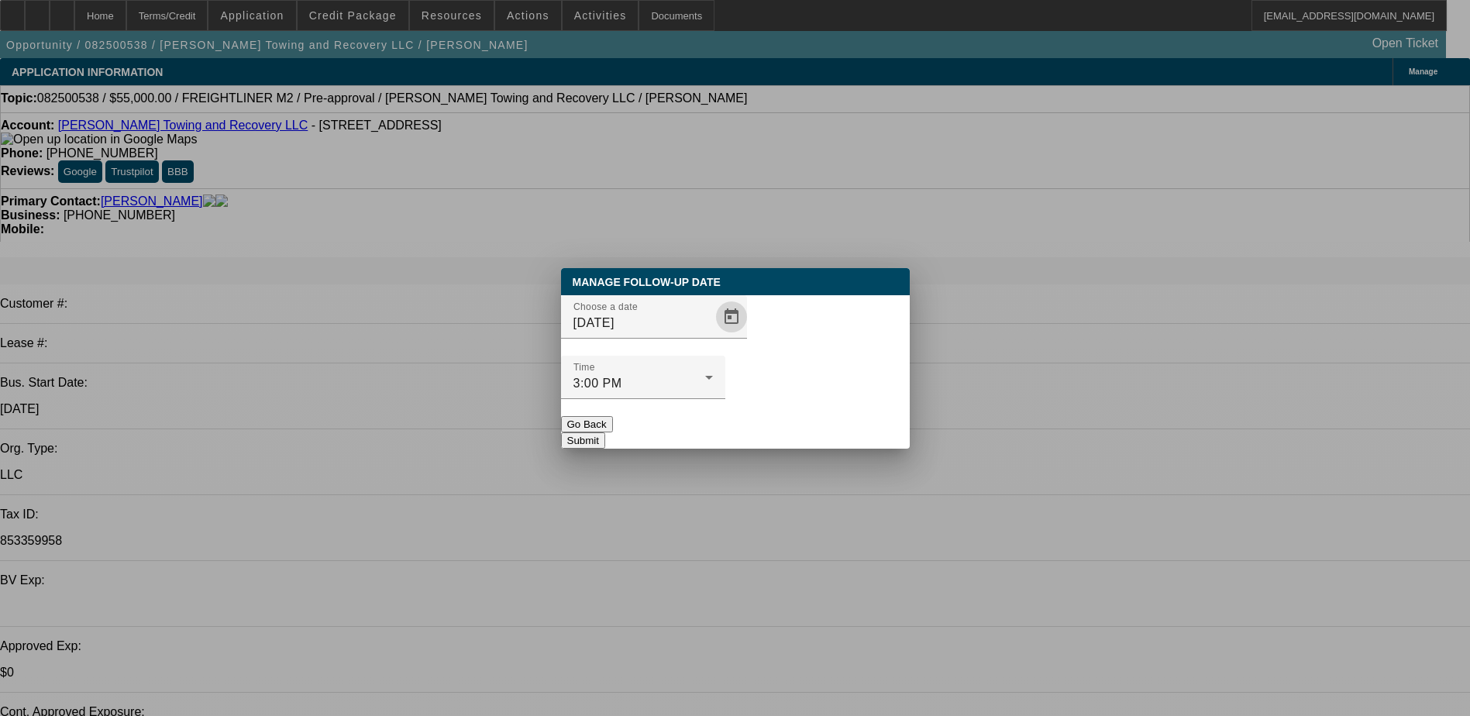
click at [605, 432] on button "Submit" at bounding box center [583, 440] width 44 height 16
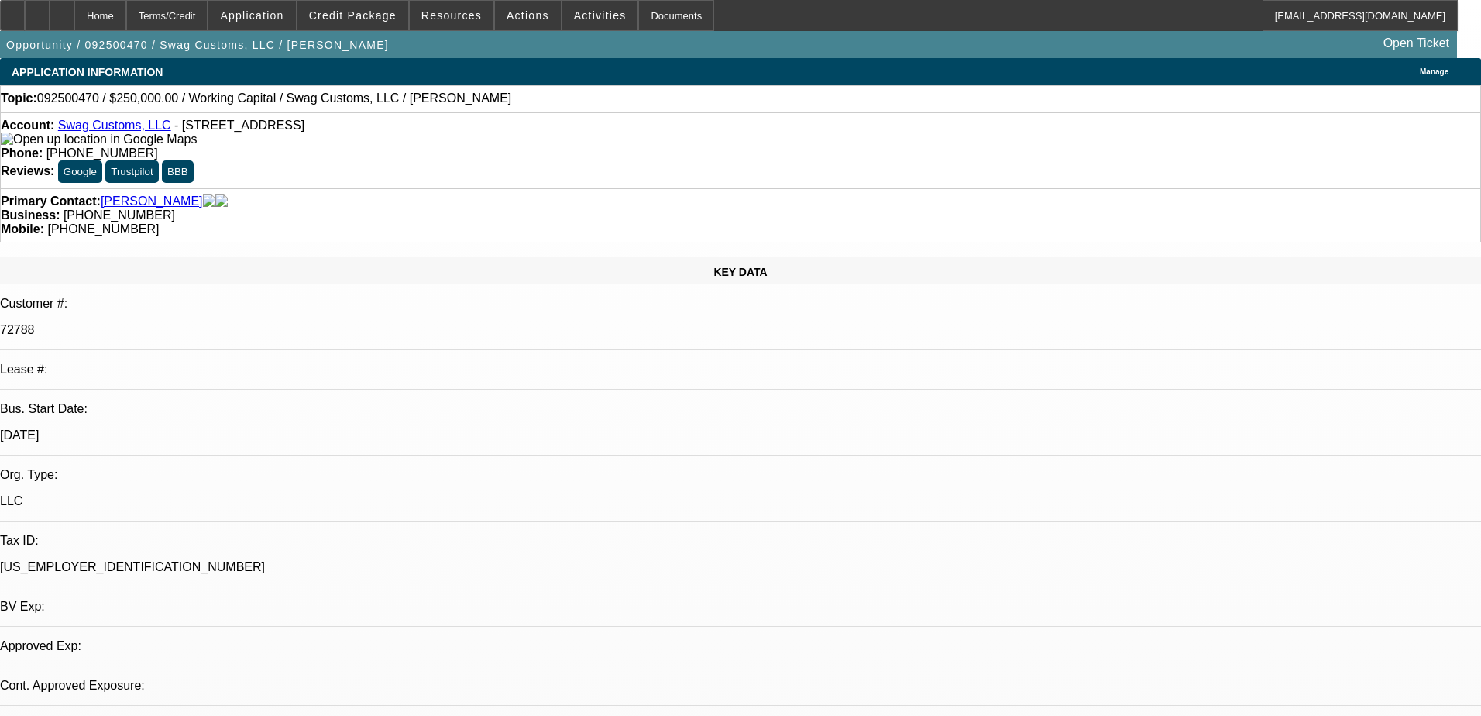
select select "0"
select select "2"
select select "0"
select select "6"
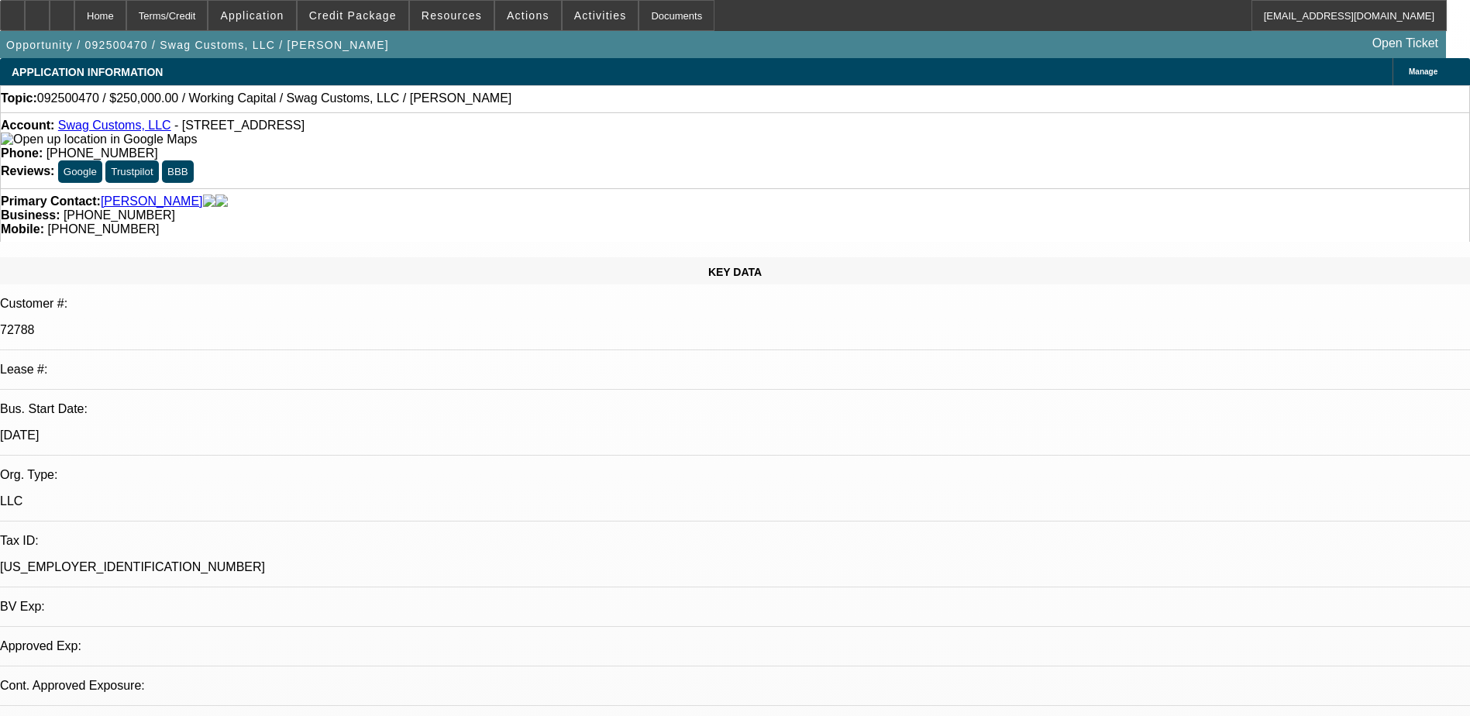
select select "0"
select select "2"
select select "0"
select select "6"
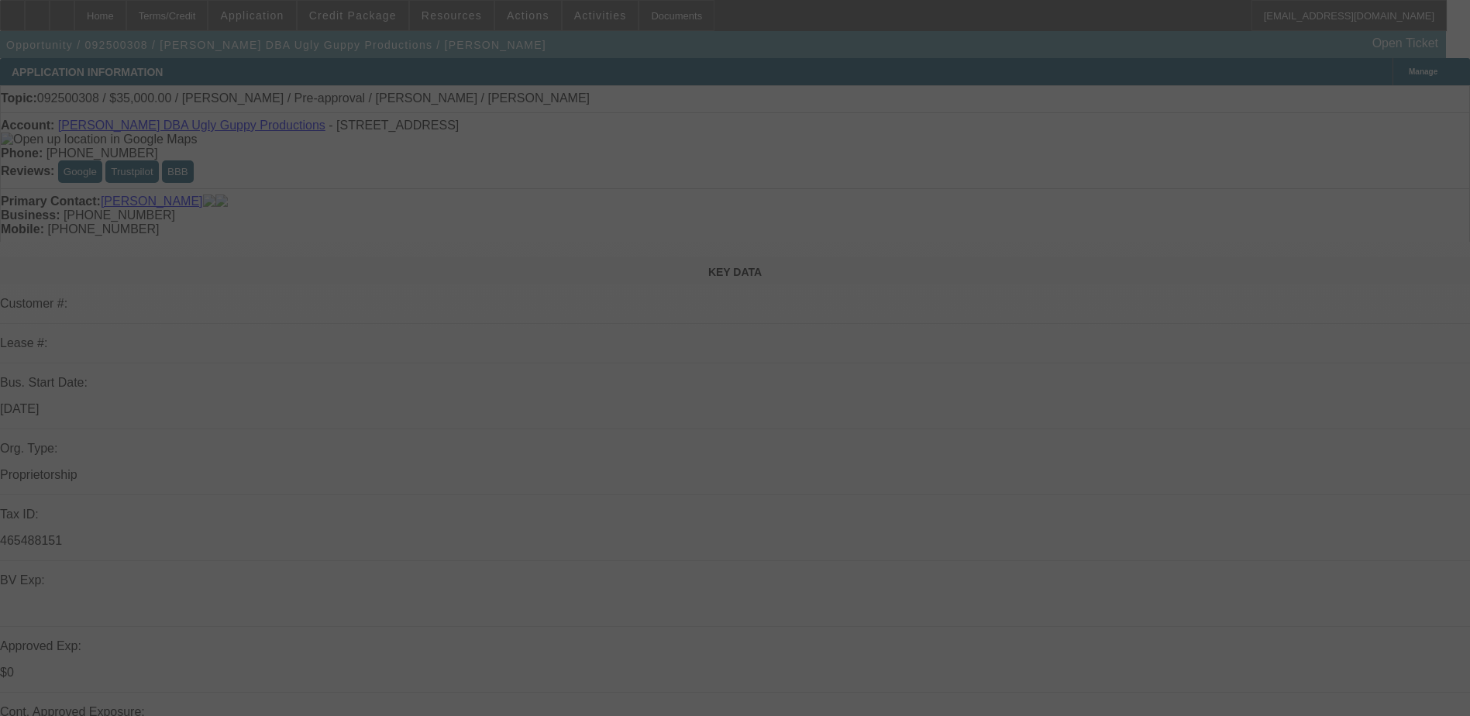
click at [370, 12] on div at bounding box center [735, 358] width 1470 height 716
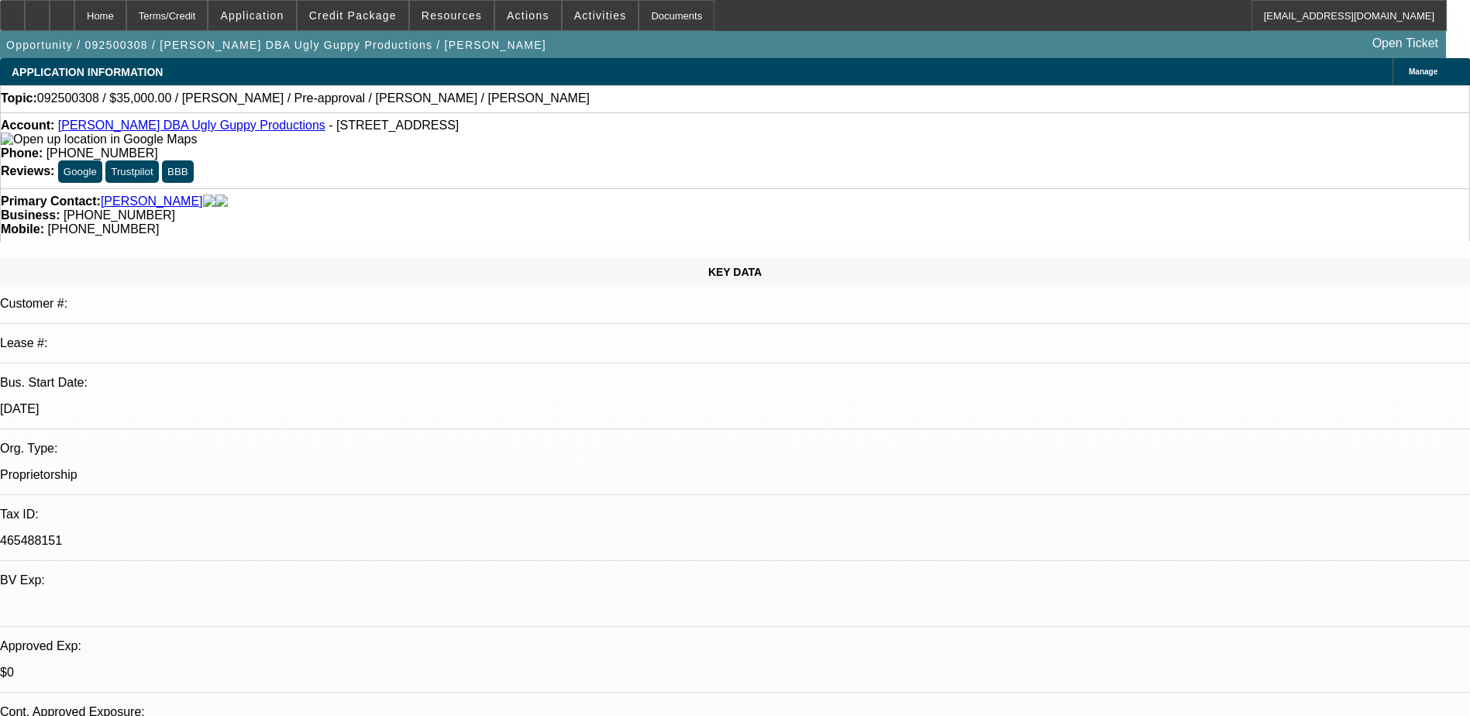
select select "0"
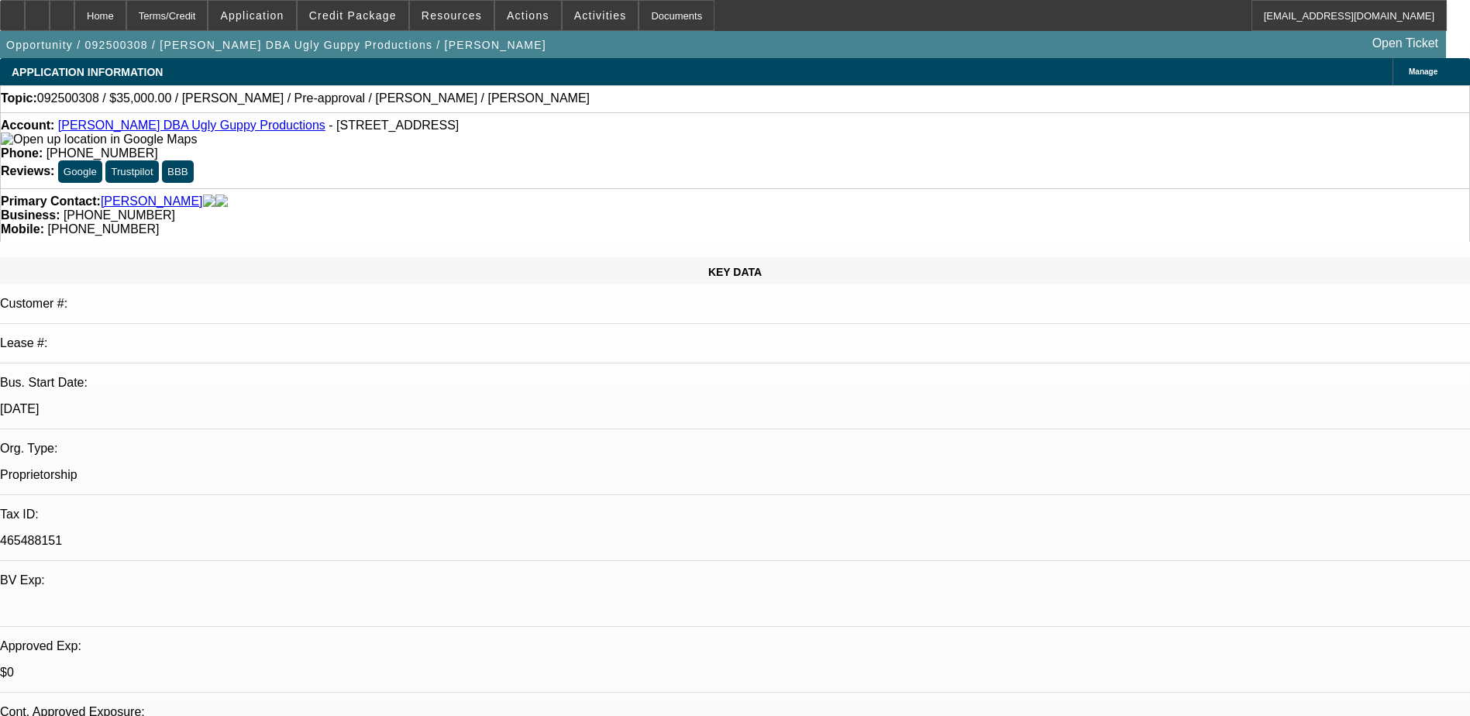
select select "0"
select select "1"
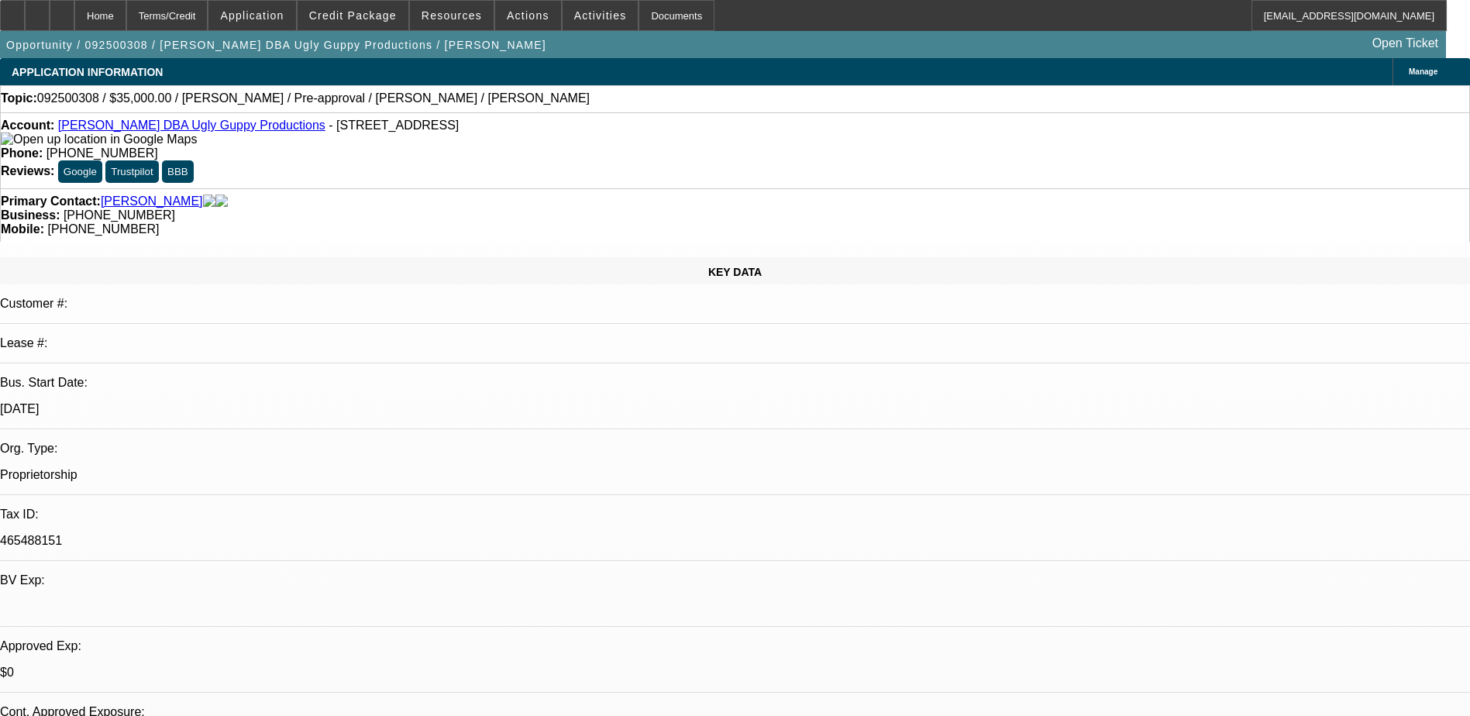
select select "1"
select select "6"
select select "1"
select select "6"
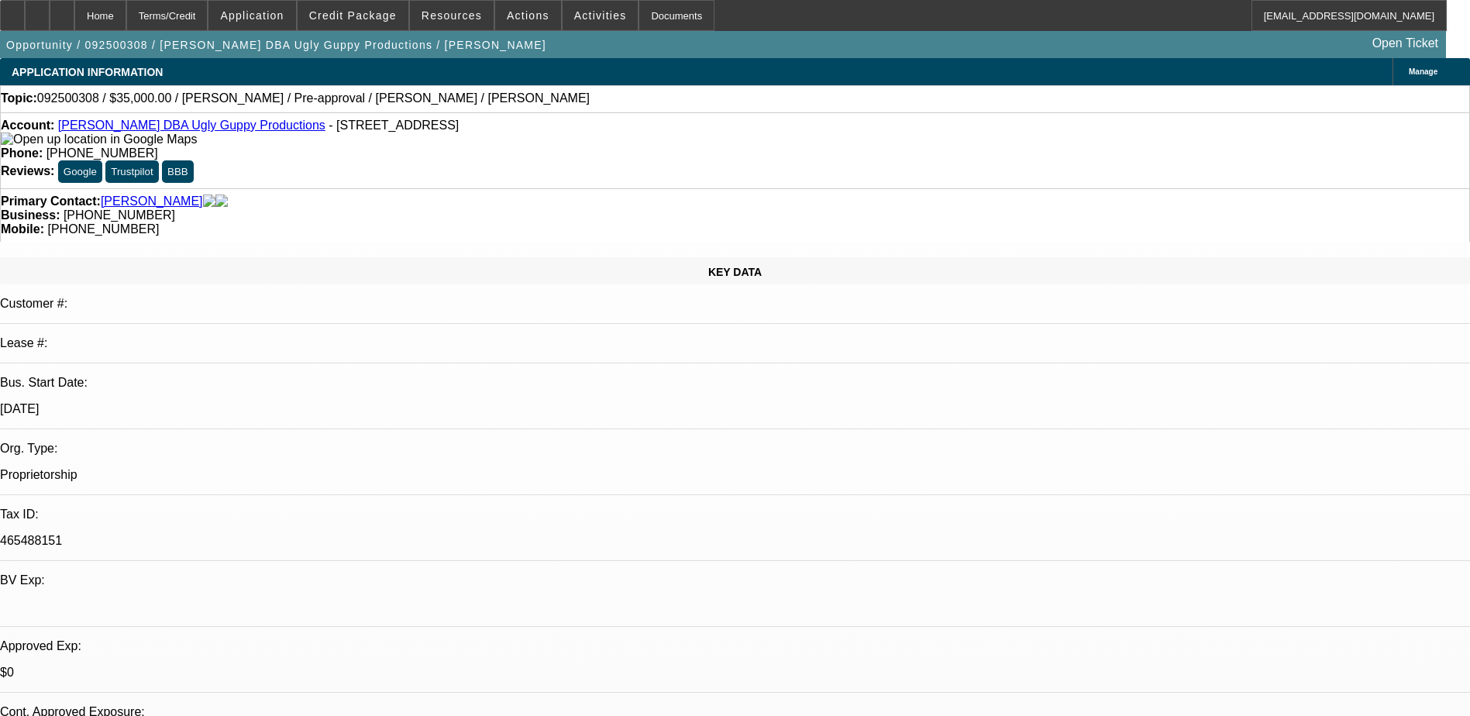
select select "1"
select select "6"
click at [370, 12] on span "Credit Package" at bounding box center [353, 15] width 88 height 12
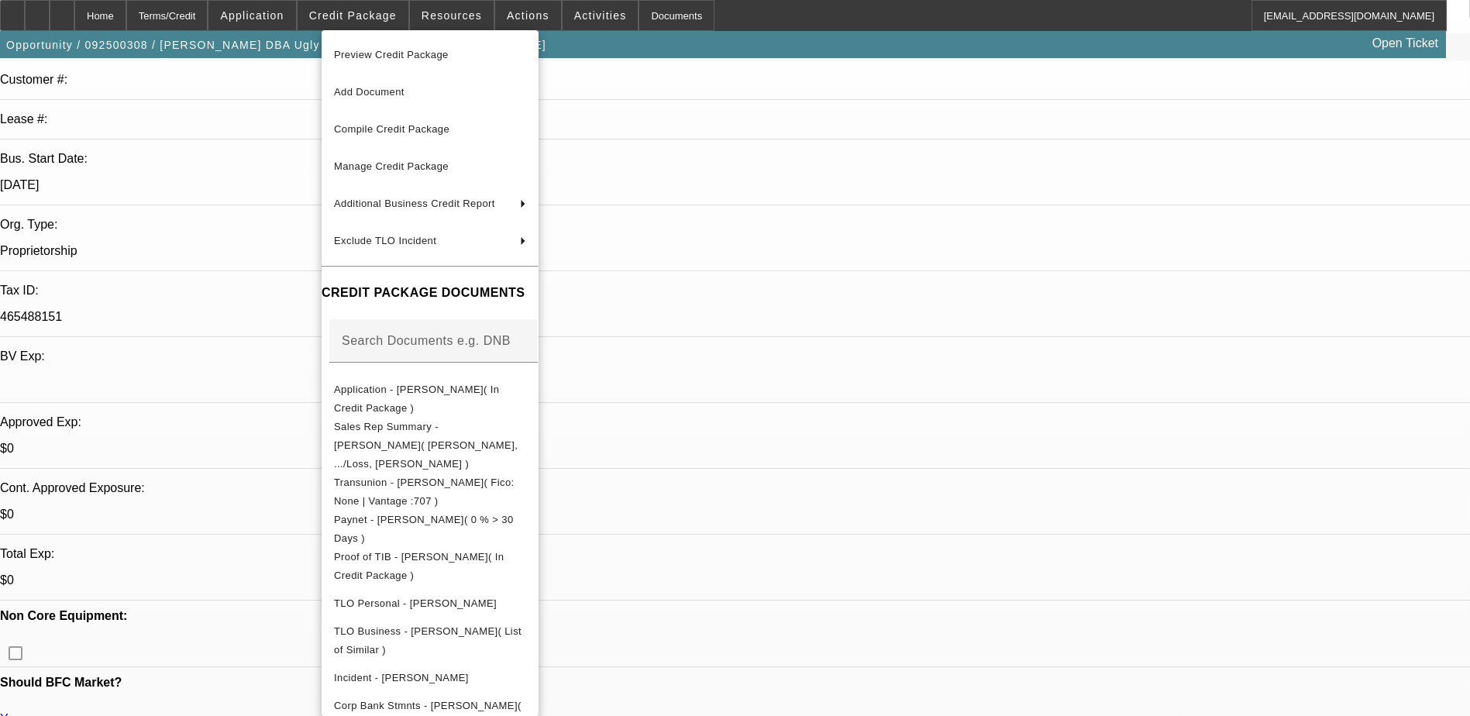
scroll to position [232, 0]
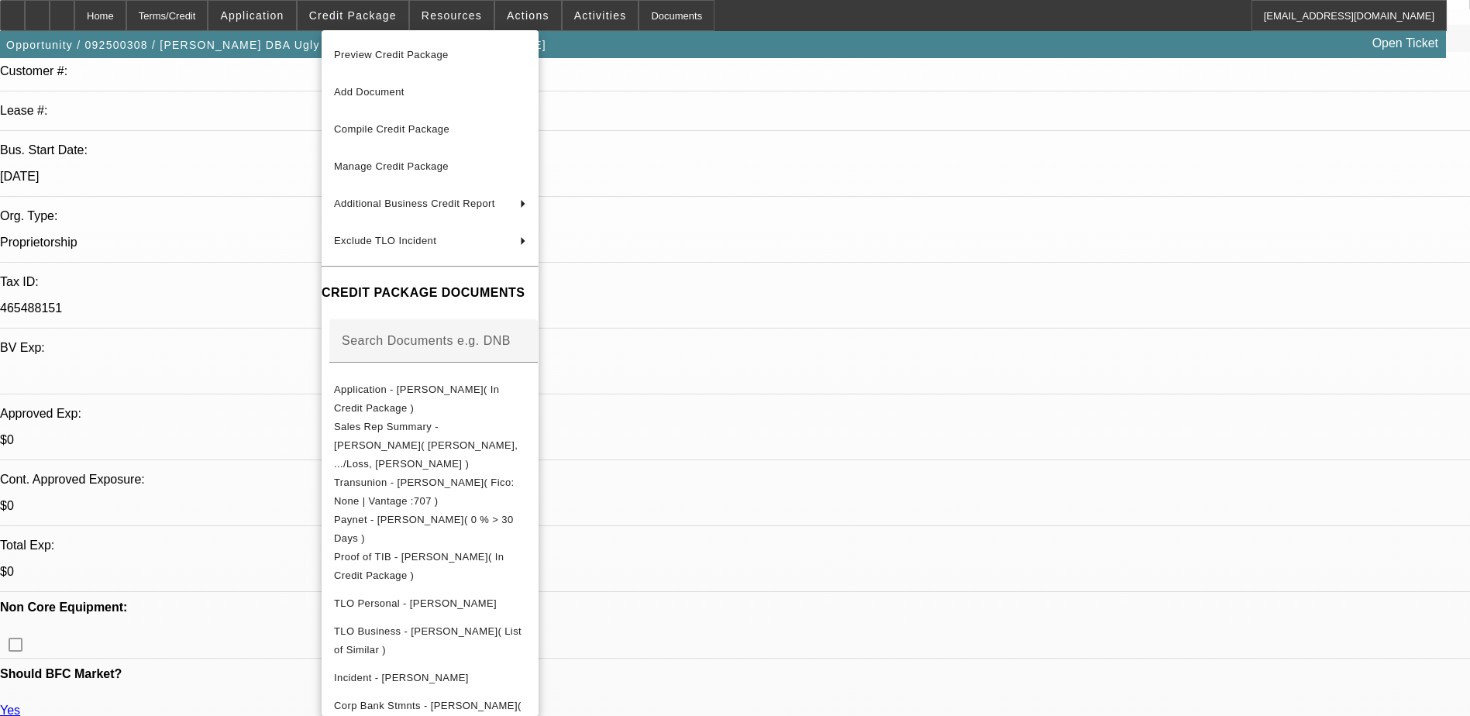
click at [1184, 646] on div at bounding box center [735, 358] width 1470 height 716
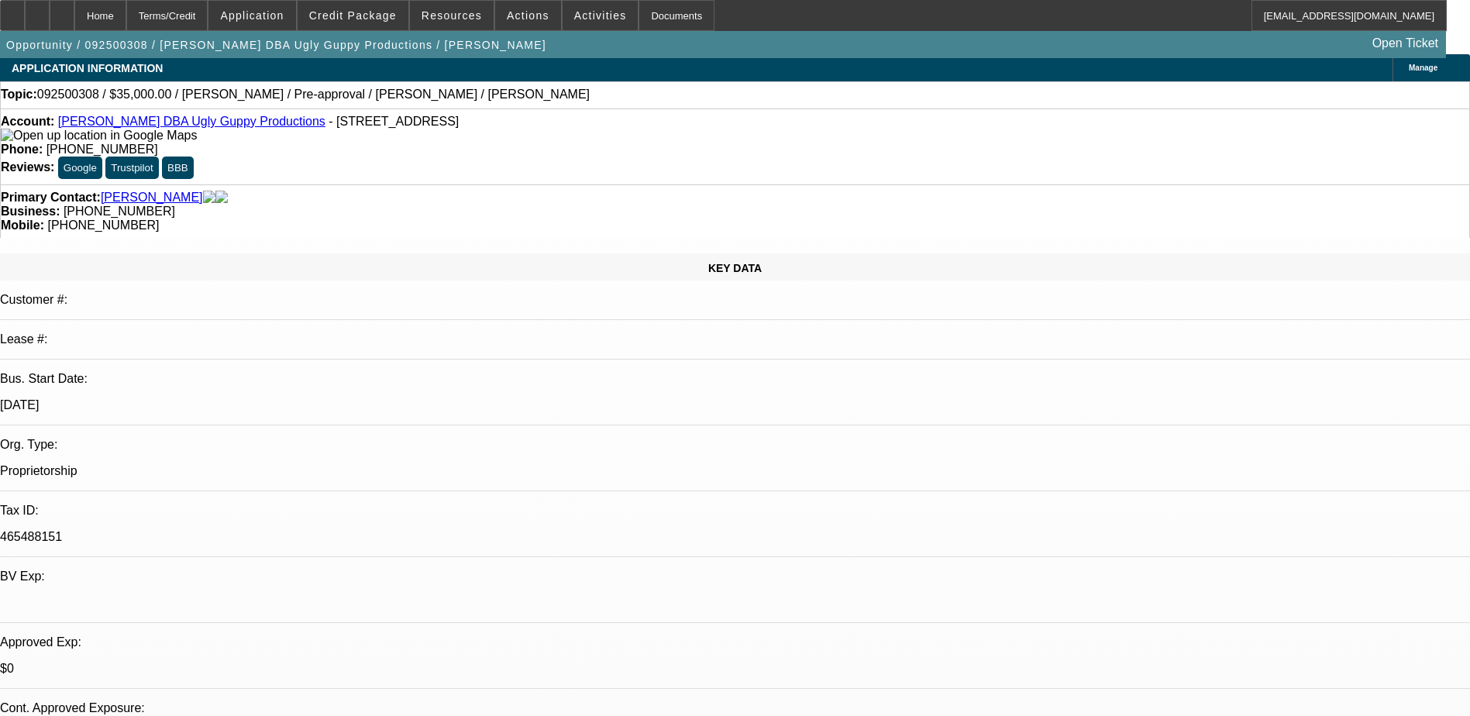
scroll to position [0, 0]
